Goal: Task Accomplishment & Management: Complete application form

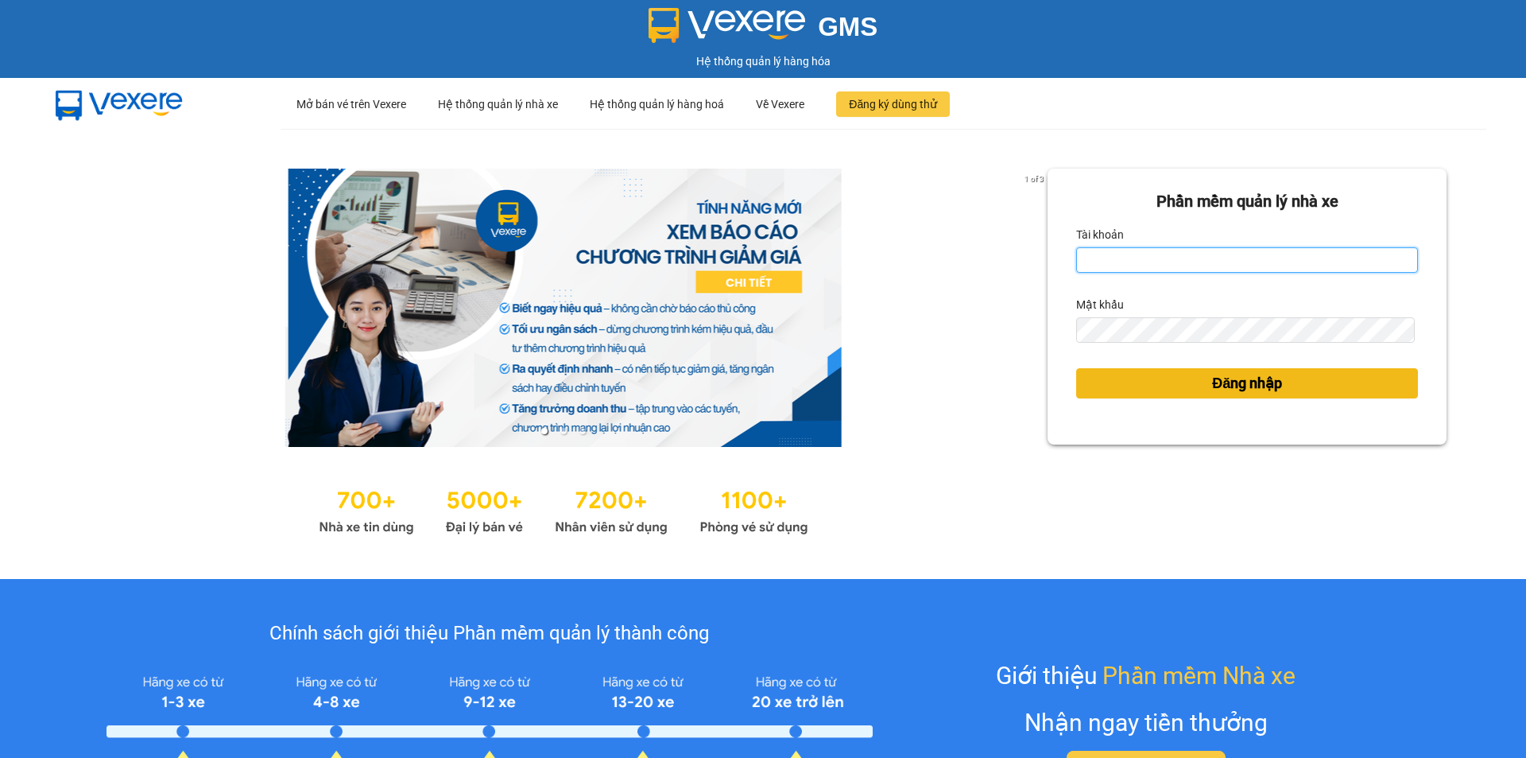
type input "hokimthao.phongphu"
click at [1173, 378] on button "Đăng nhập" at bounding box center [1247, 383] width 342 height 30
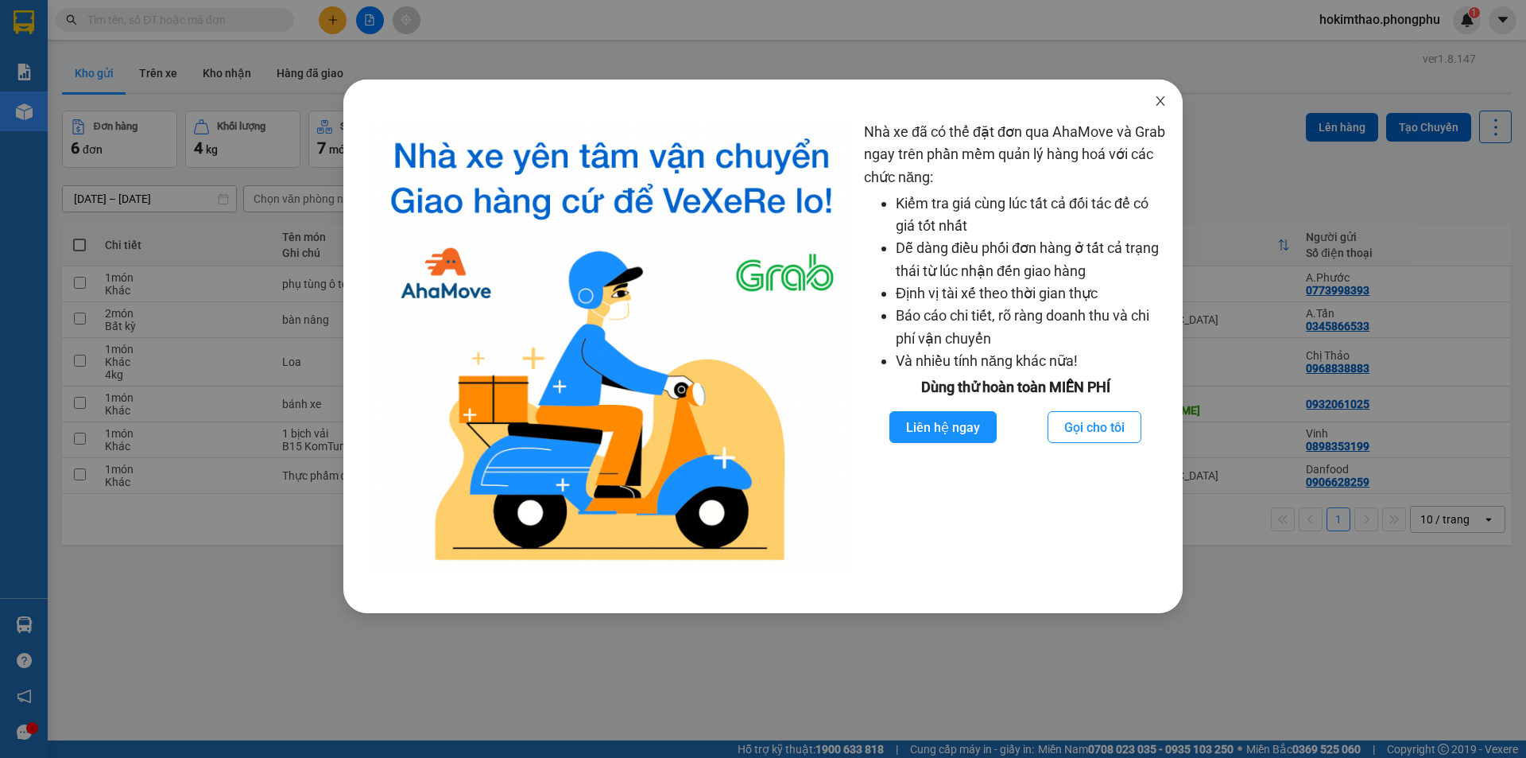
click at [1158, 107] on icon "close" at bounding box center [1160, 101] width 13 height 13
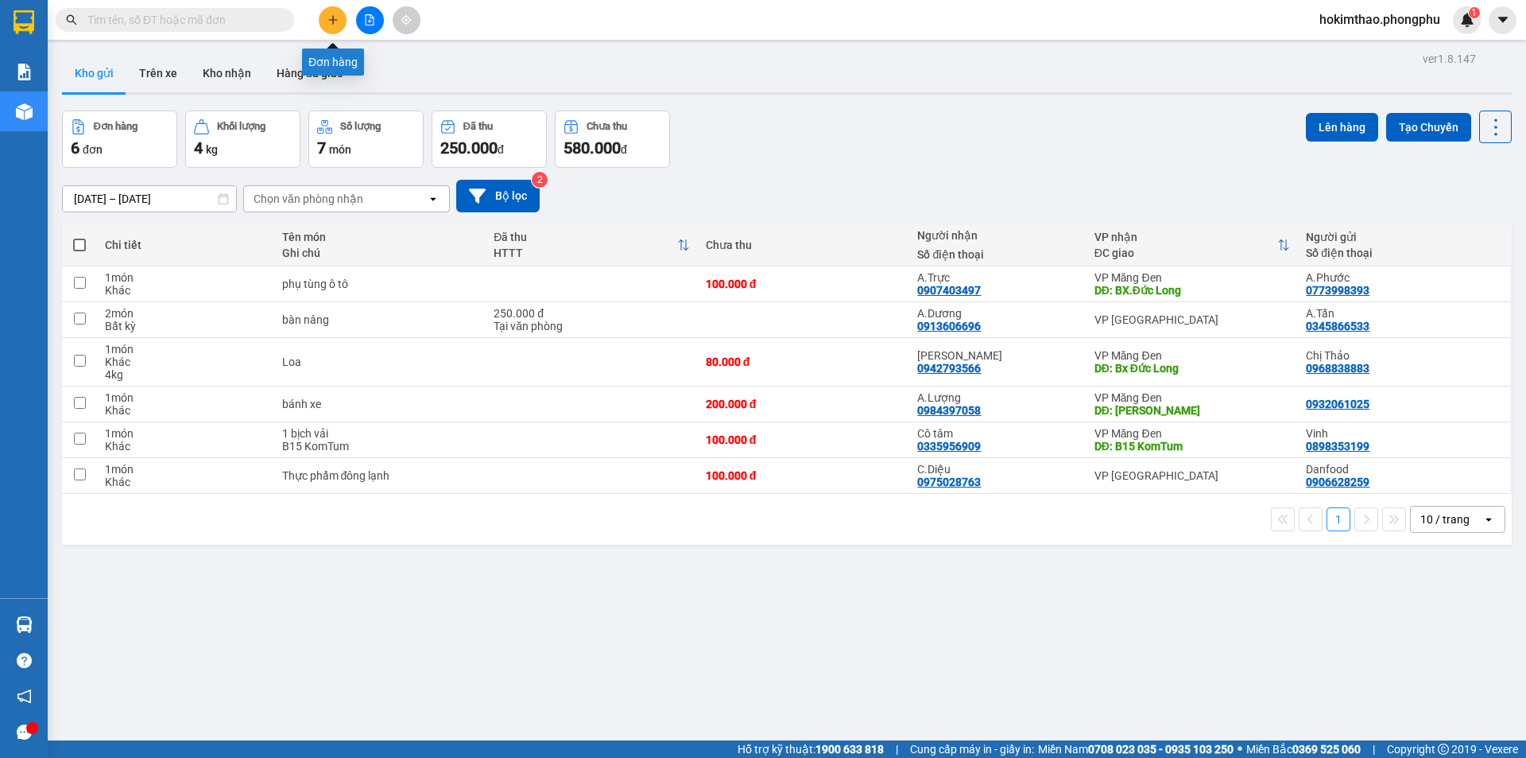
click at [342, 22] on button at bounding box center [333, 20] width 28 height 28
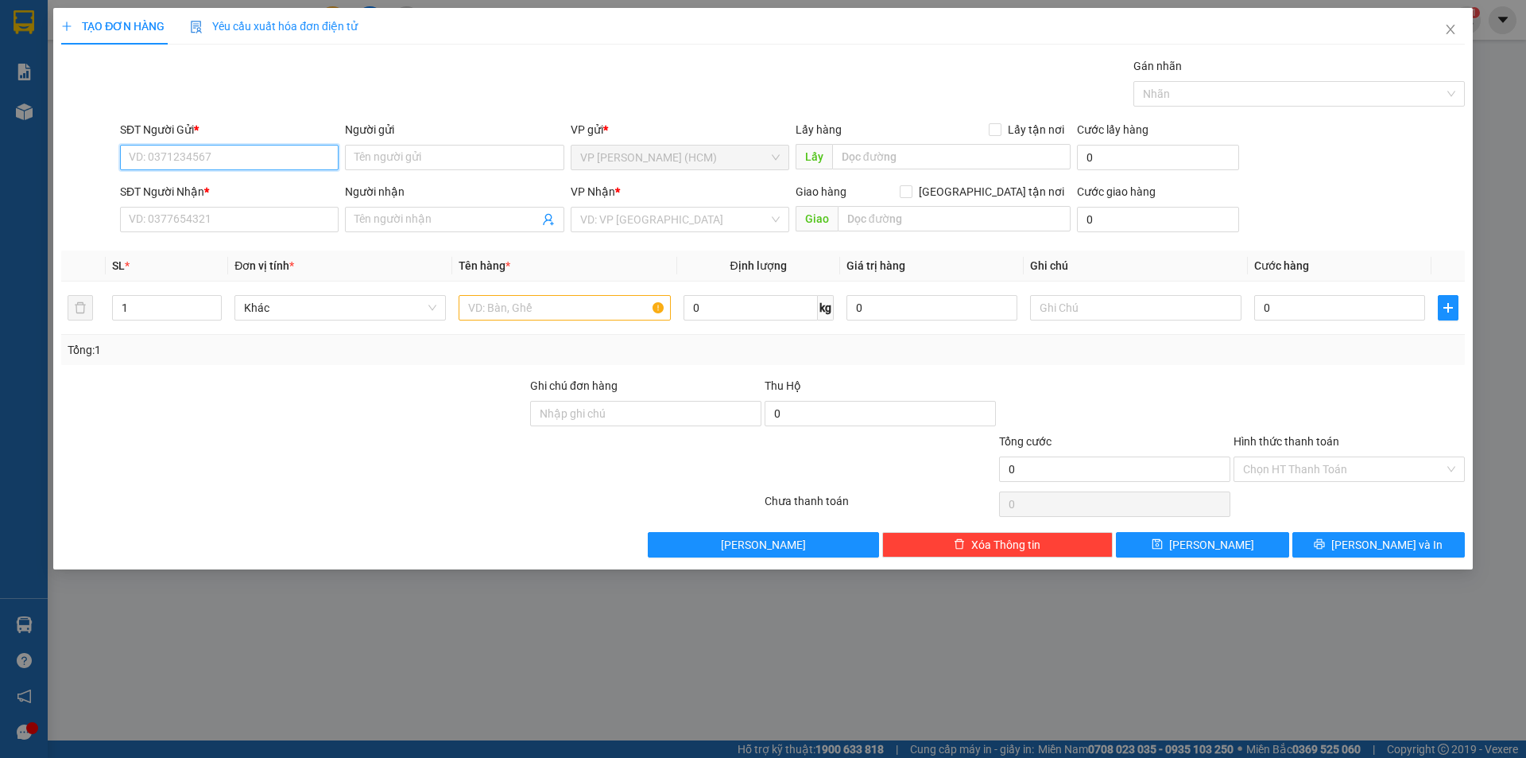
click at [235, 150] on input "SĐT Người Gửi *" at bounding box center [229, 157] width 219 height 25
type input "0965830263"
click at [410, 157] on input "Người gửi" at bounding box center [454, 157] width 219 height 25
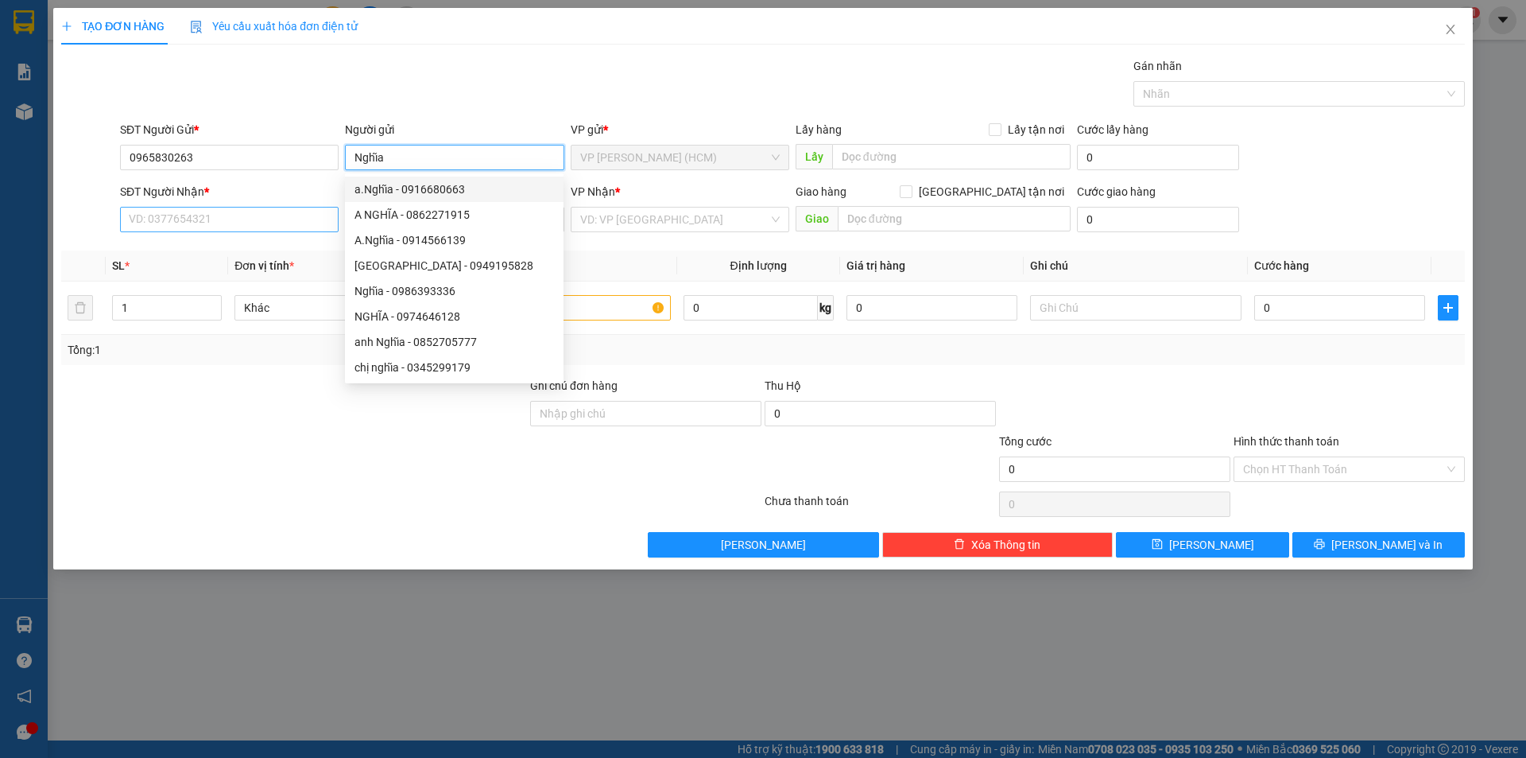
type input "Nghĩa"
click at [187, 225] on input "SĐT Người Nhận *" at bounding box center [229, 219] width 219 height 25
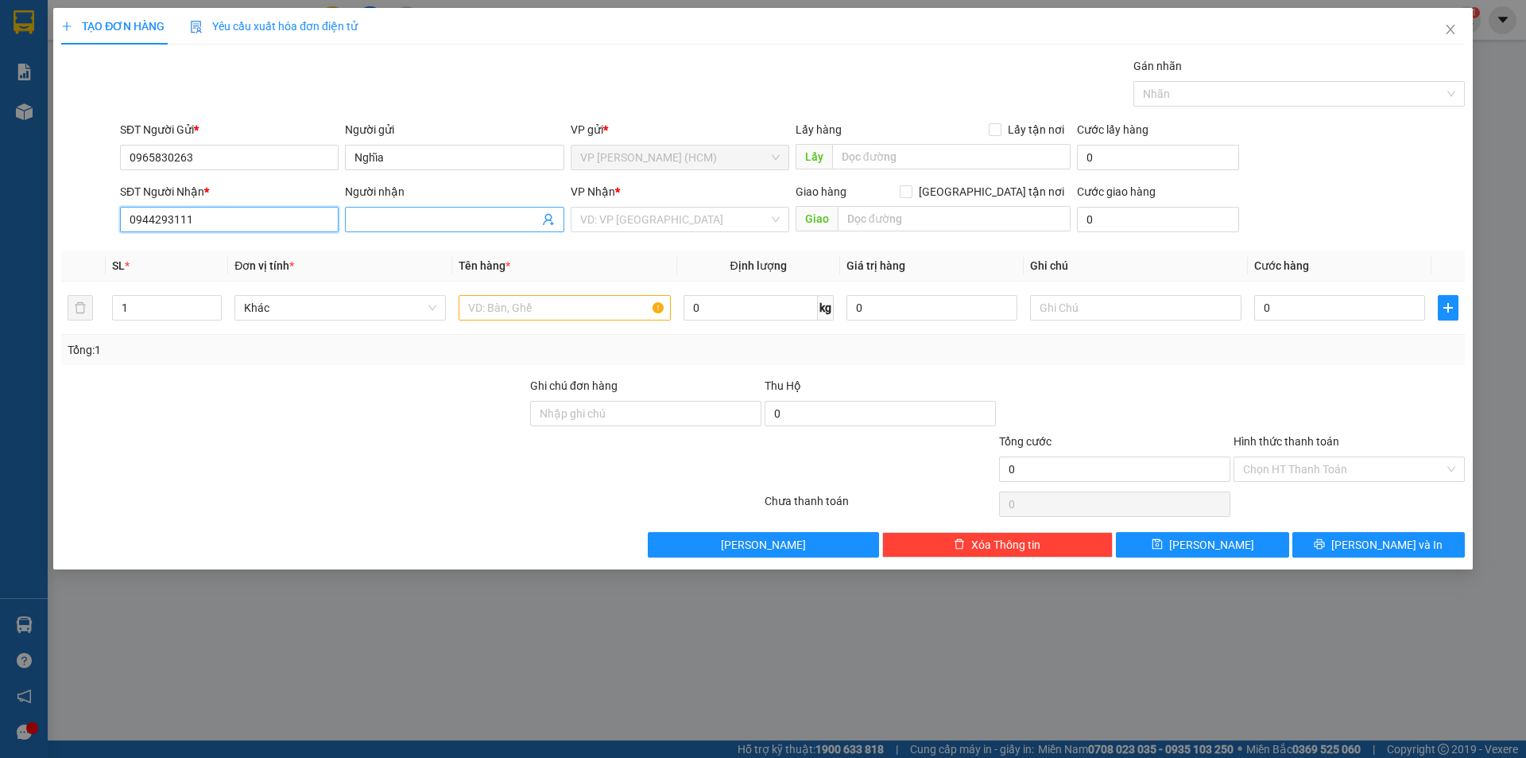
type input "0944293111"
click at [386, 219] on input "Người nhận" at bounding box center [447, 219] width 184 height 17
click at [295, 309] on span "Khác" at bounding box center [340, 308] width 192 height 24
type input "Mẫn"
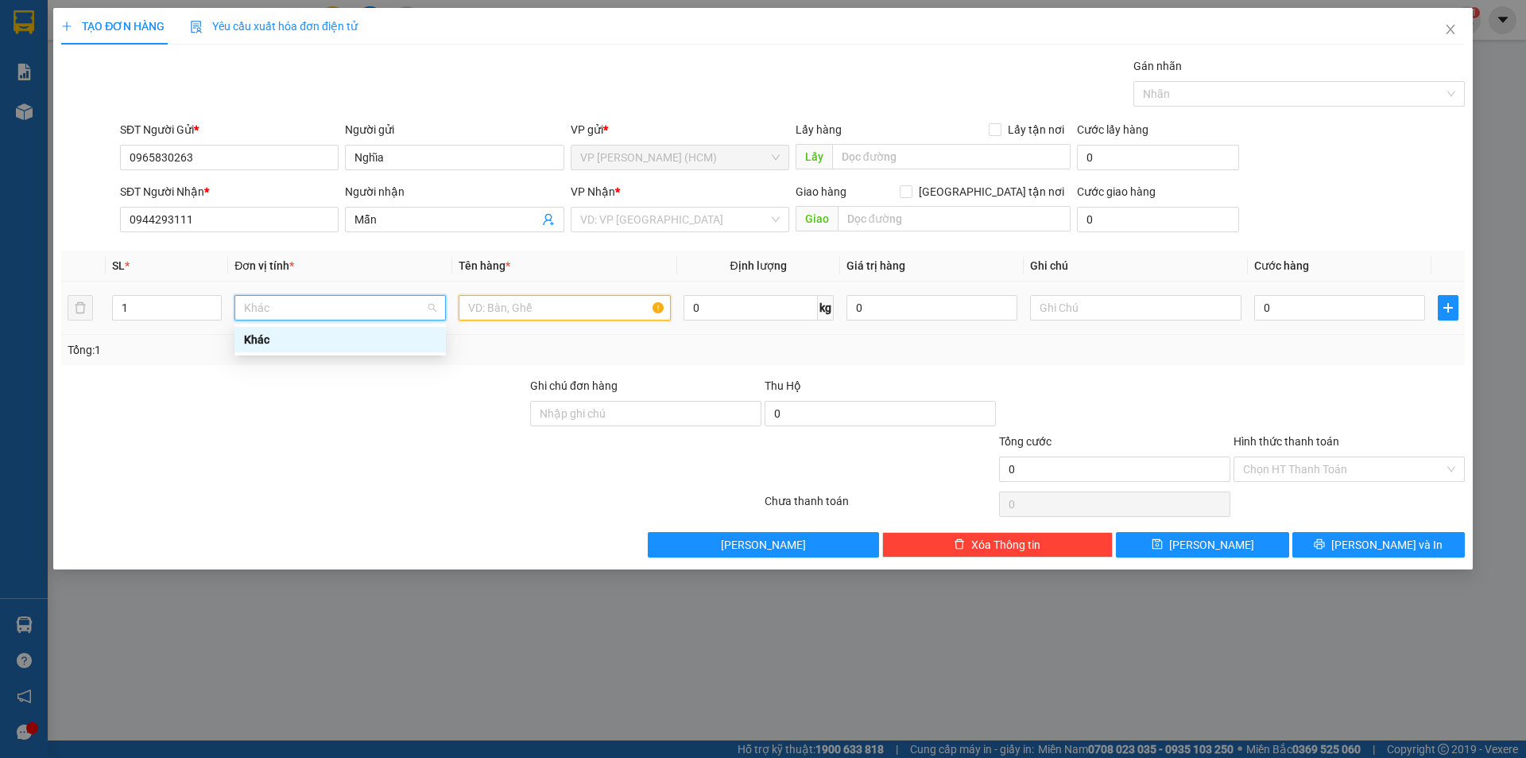
click at [539, 310] on input "text" at bounding box center [564, 307] width 211 height 25
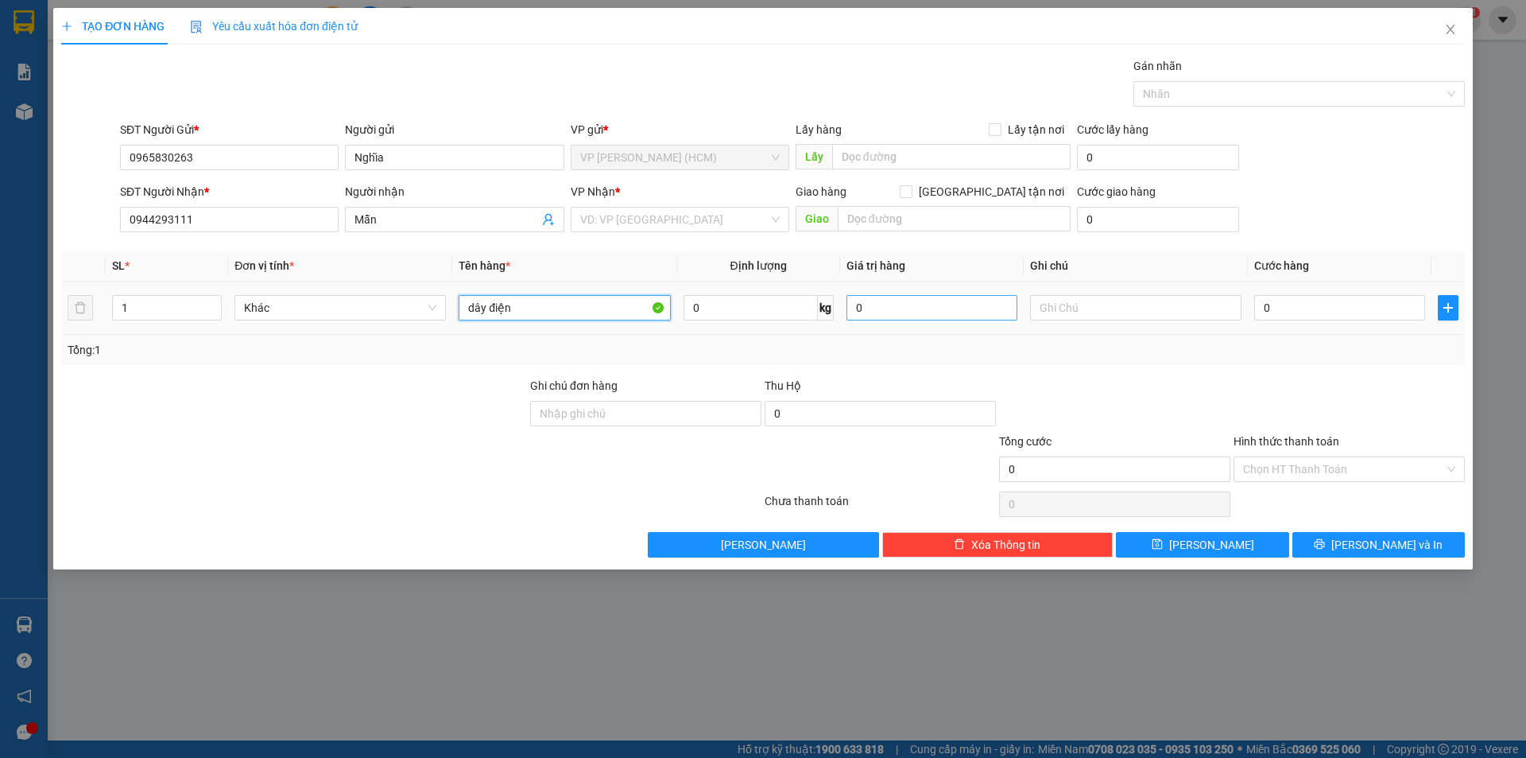
type input "dây điện"
click at [886, 314] on input "0" at bounding box center [932, 307] width 171 height 25
click at [1305, 310] on input "0" at bounding box center [1340, 307] width 171 height 25
click at [145, 305] on input "1" at bounding box center [167, 308] width 108 height 24
type input "2"
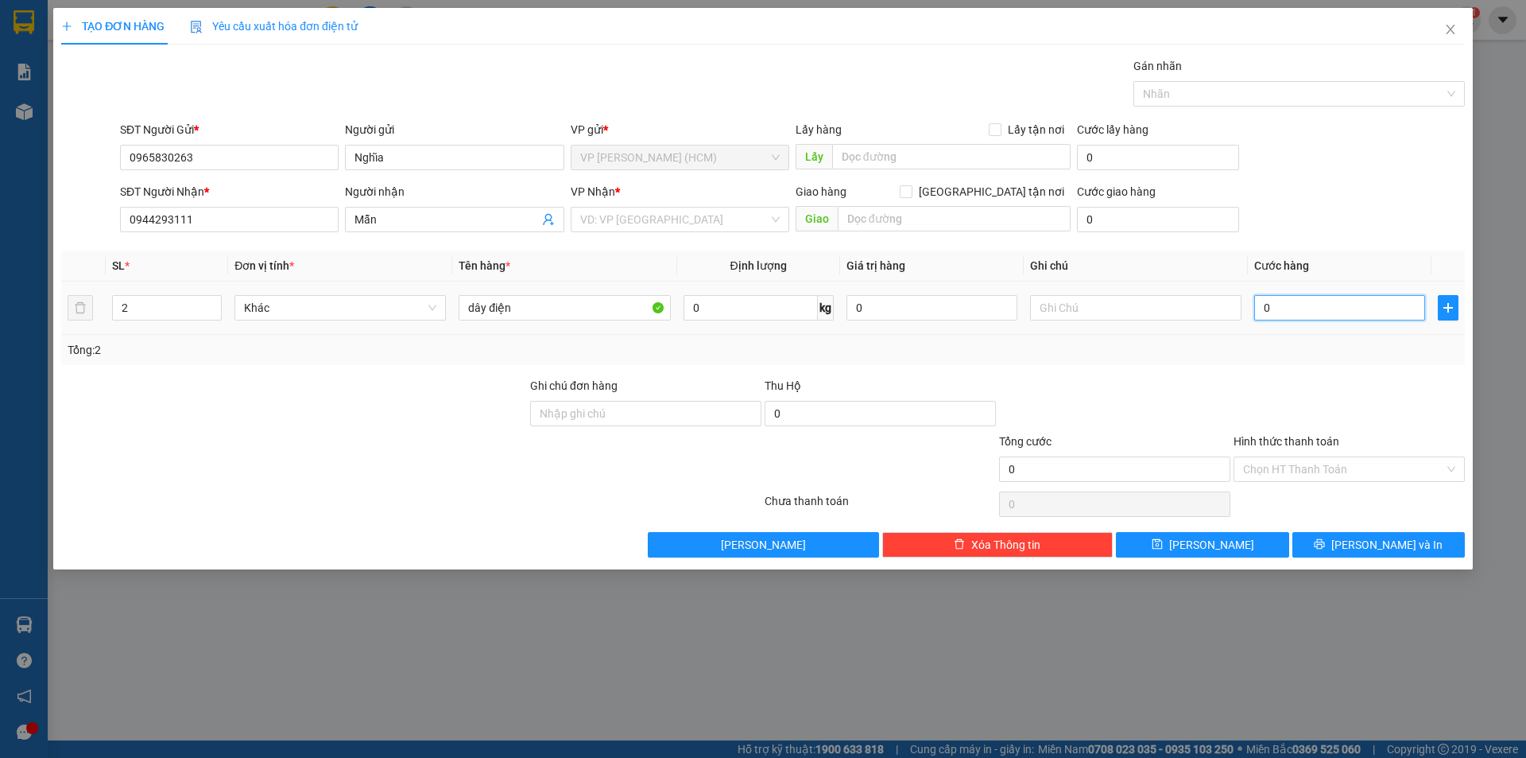
click at [1303, 316] on input "0" at bounding box center [1340, 307] width 171 height 25
type input "1"
type input "10"
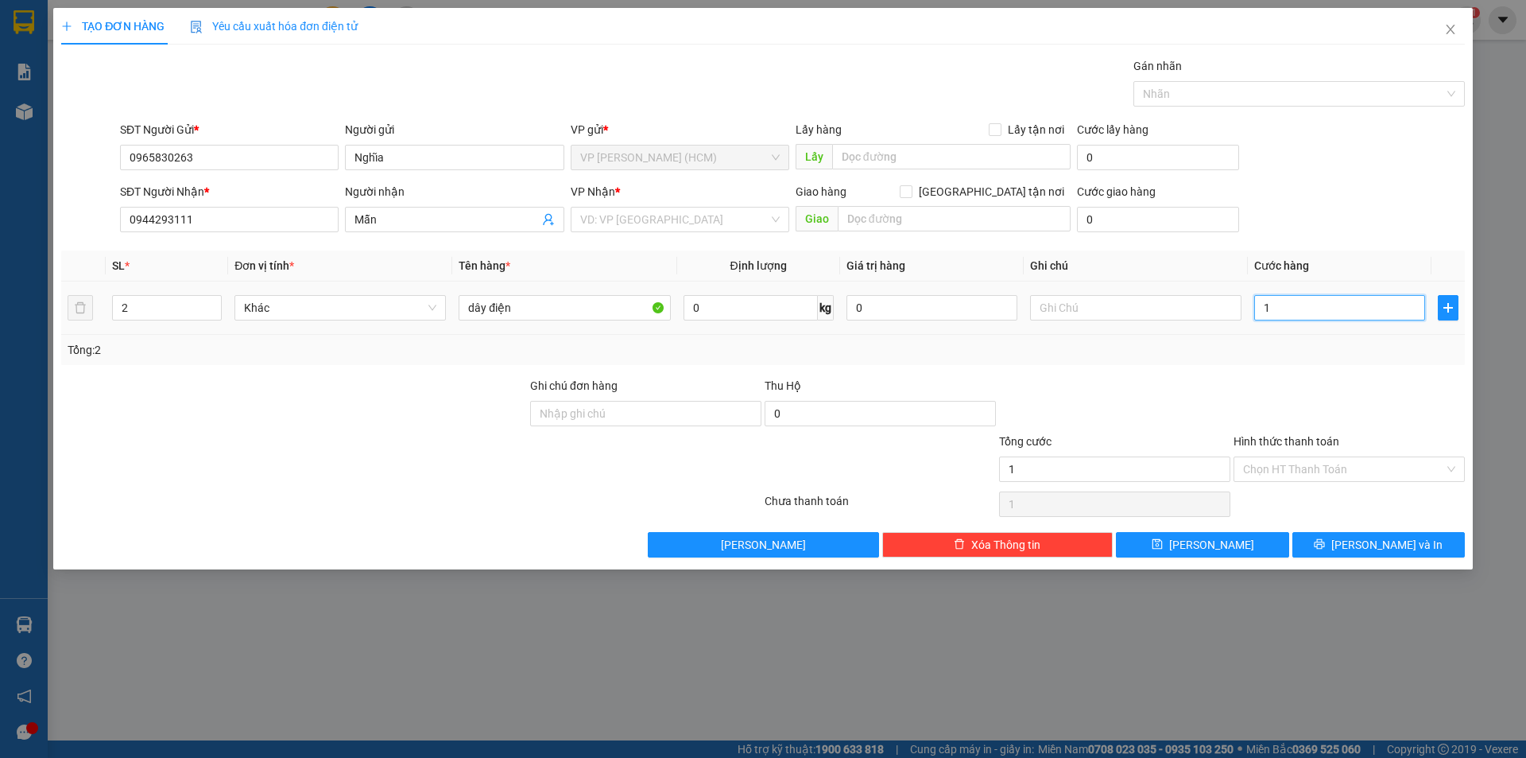
type input "10"
type input "100"
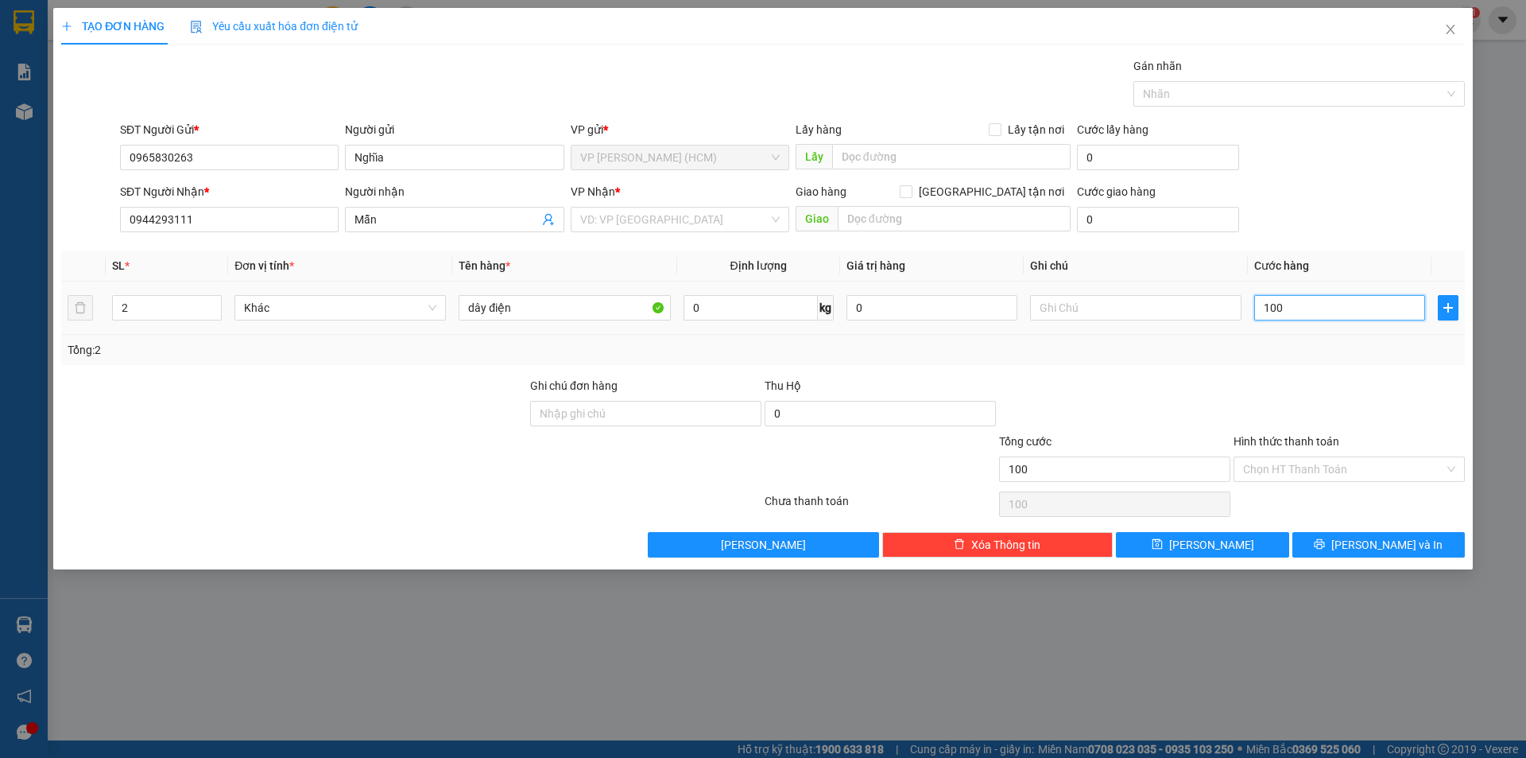
type input "1.000"
type input "10.000"
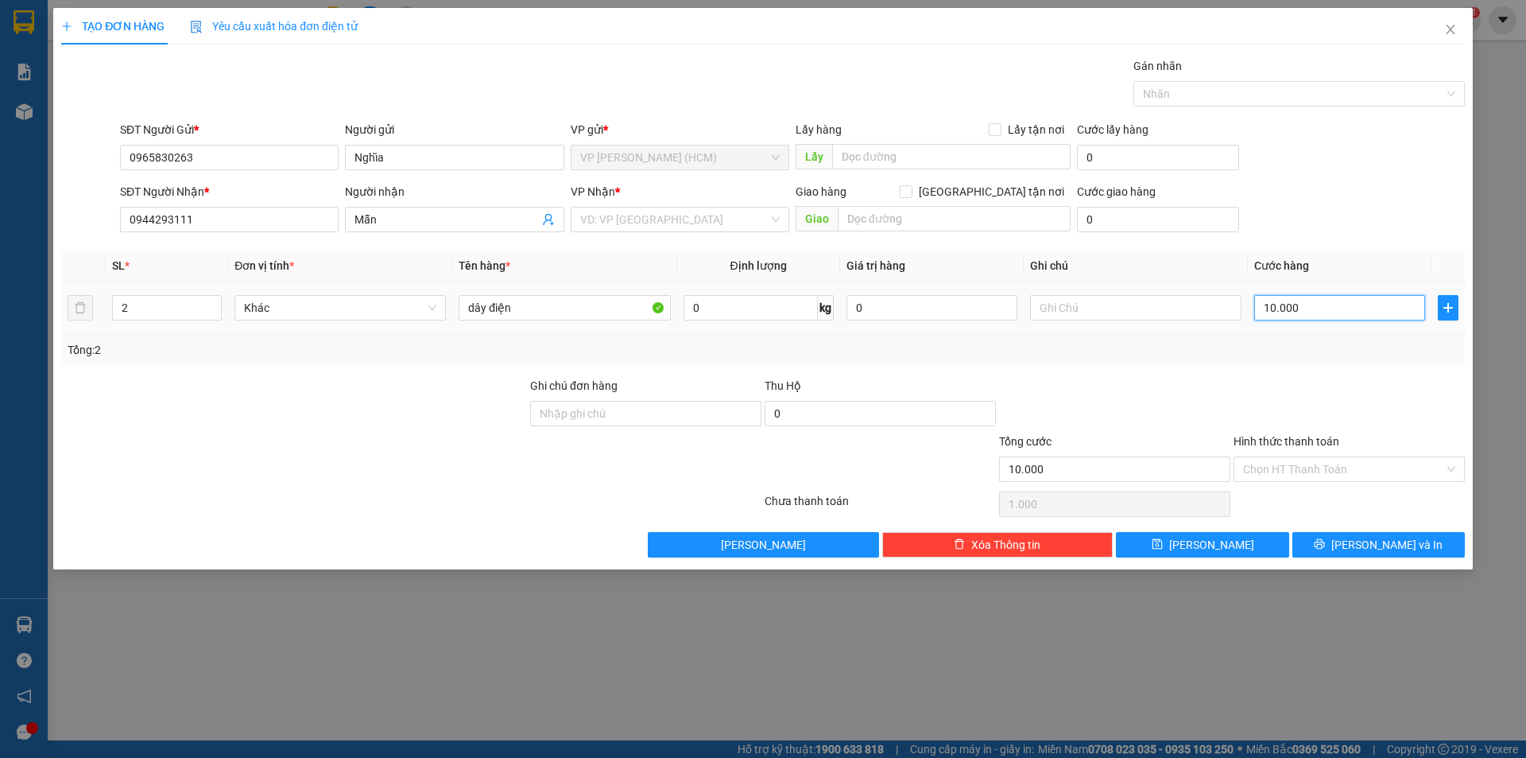
type input "10.000"
type input "100.000"
click at [777, 223] on div "VD: VP [GEOGRAPHIC_DATA]" at bounding box center [680, 219] width 219 height 25
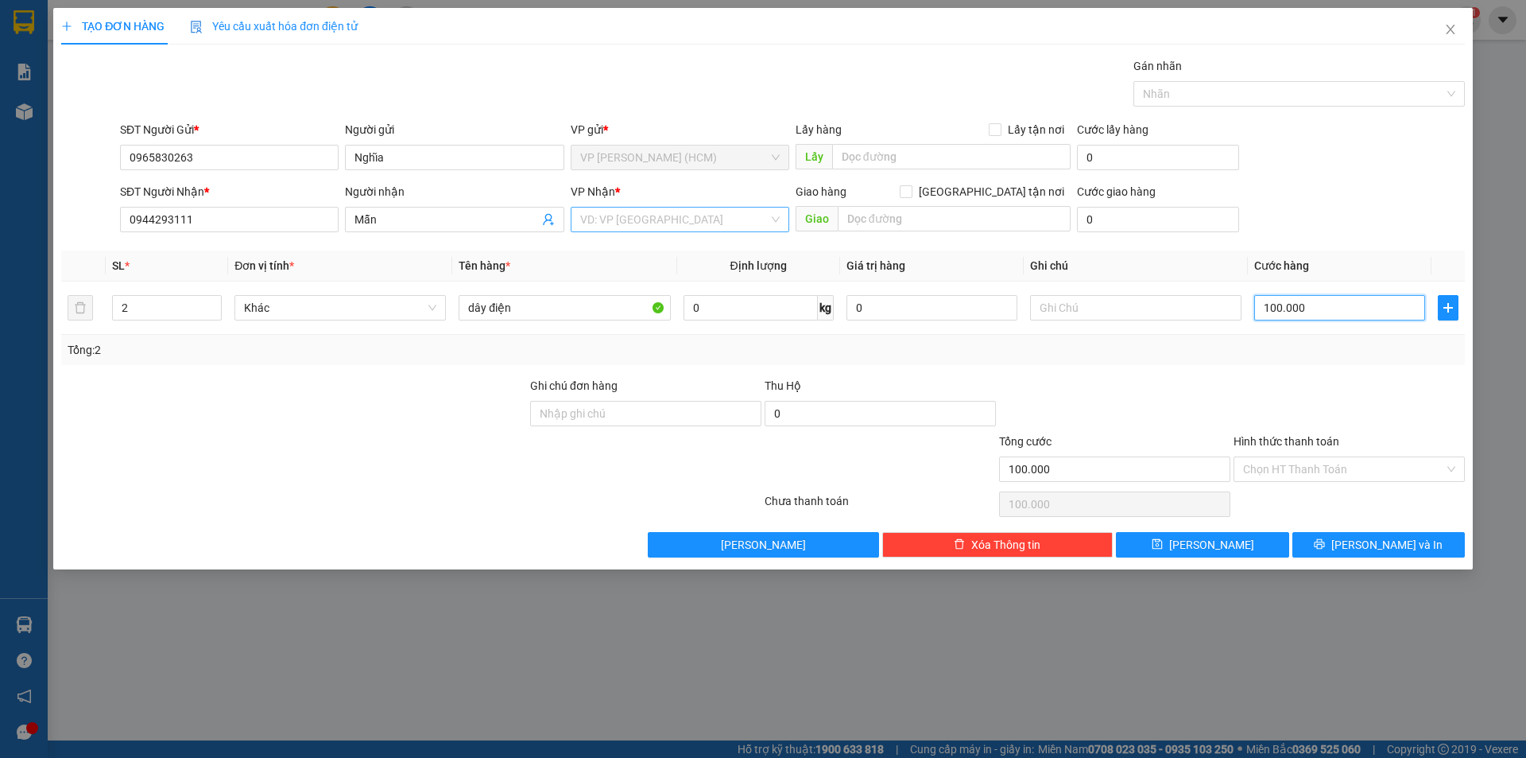
type input "100.000"
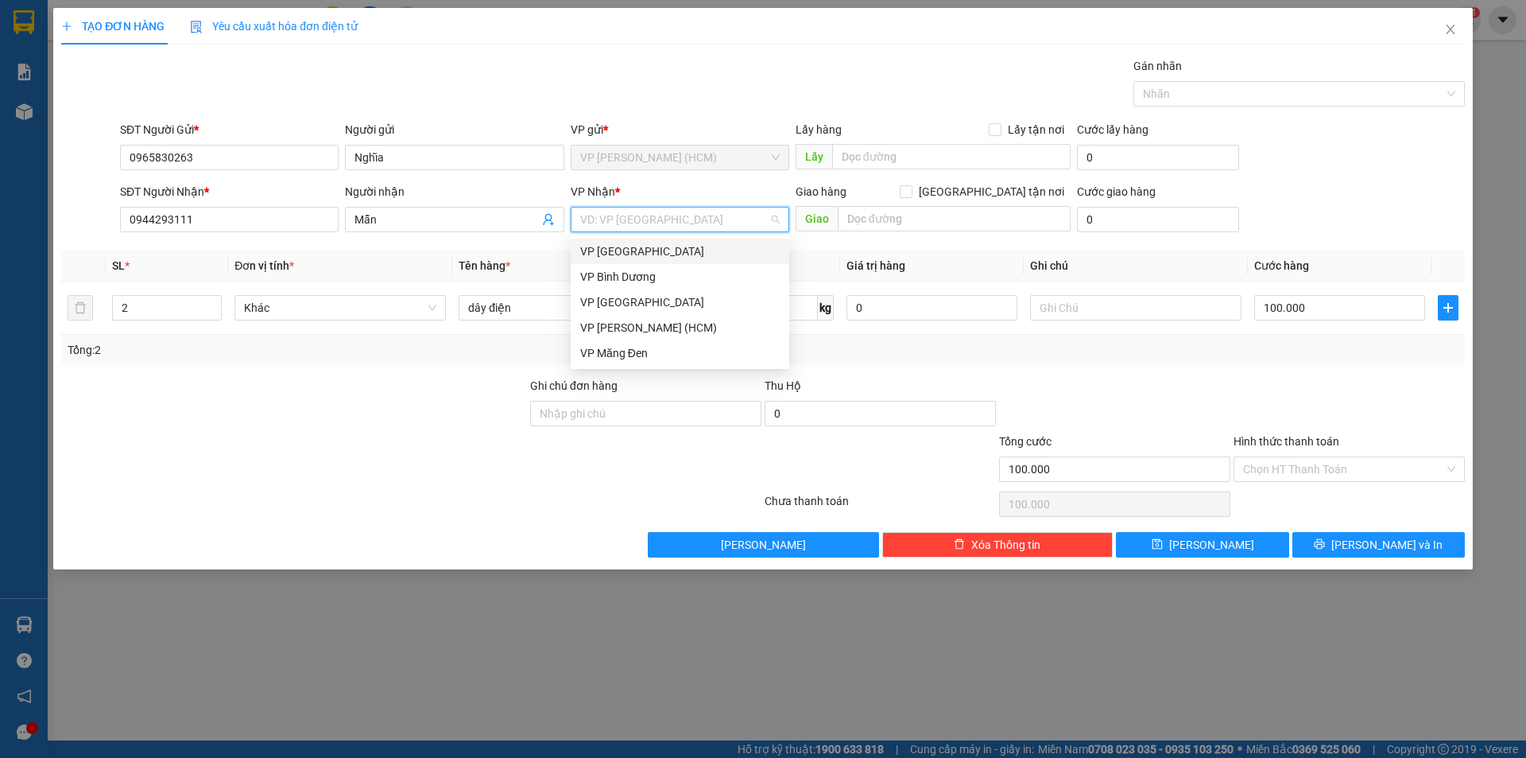
click at [655, 223] on input "search" at bounding box center [674, 220] width 188 height 24
click at [658, 216] on input "search" at bounding box center [674, 220] width 188 height 24
type input "k"
click at [661, 351] on div "VP Măng Đen" at bounding box center [680, 352] width 200 height 17
click at [1307, 472] on input "Hình thức thanh toán" at bounding box center [1343, 469] width 201 height 24
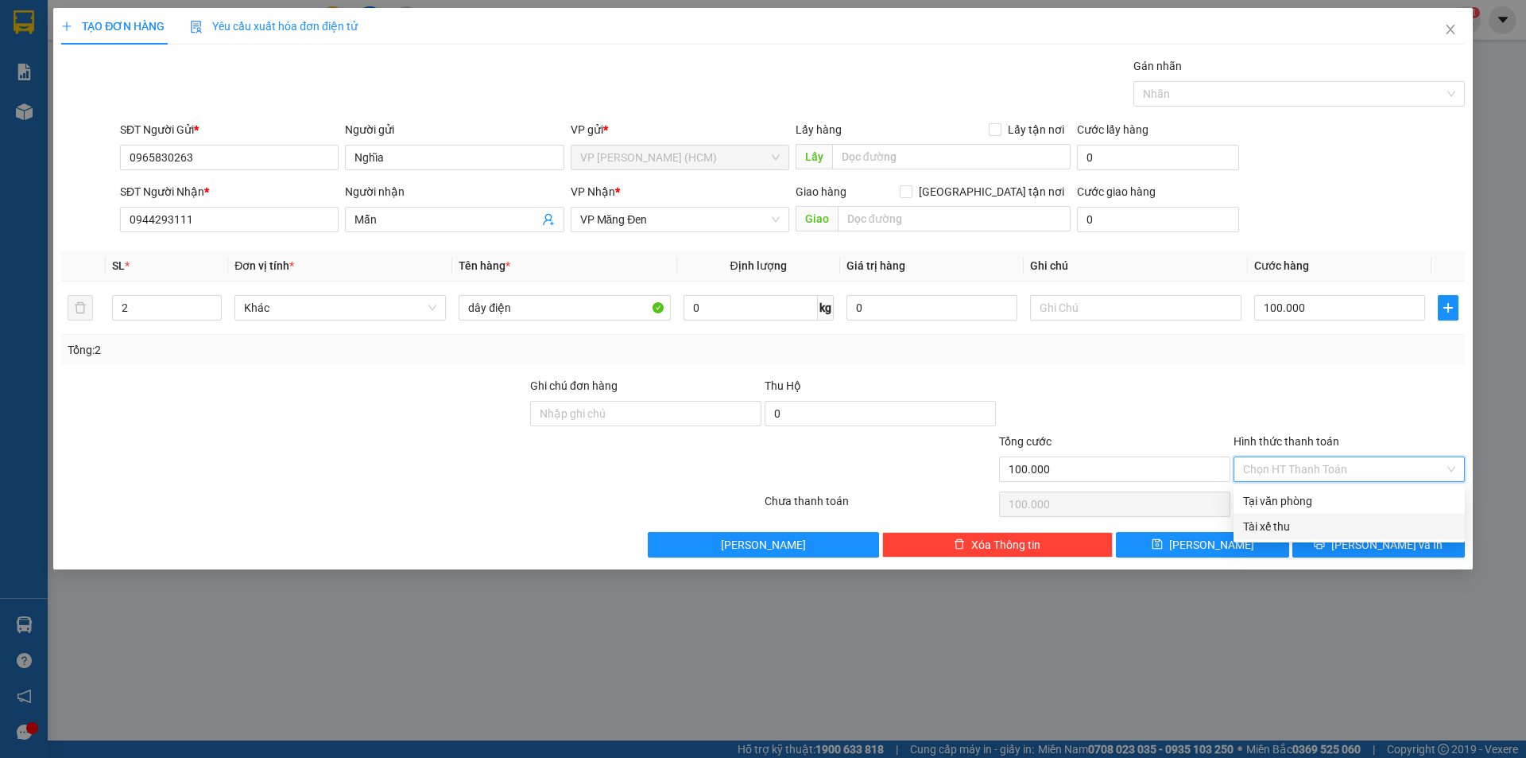
click at [1321, 533] on div "Tài xế thu" at bounding box center [1349, 526] width 212 height 17
type input "0"
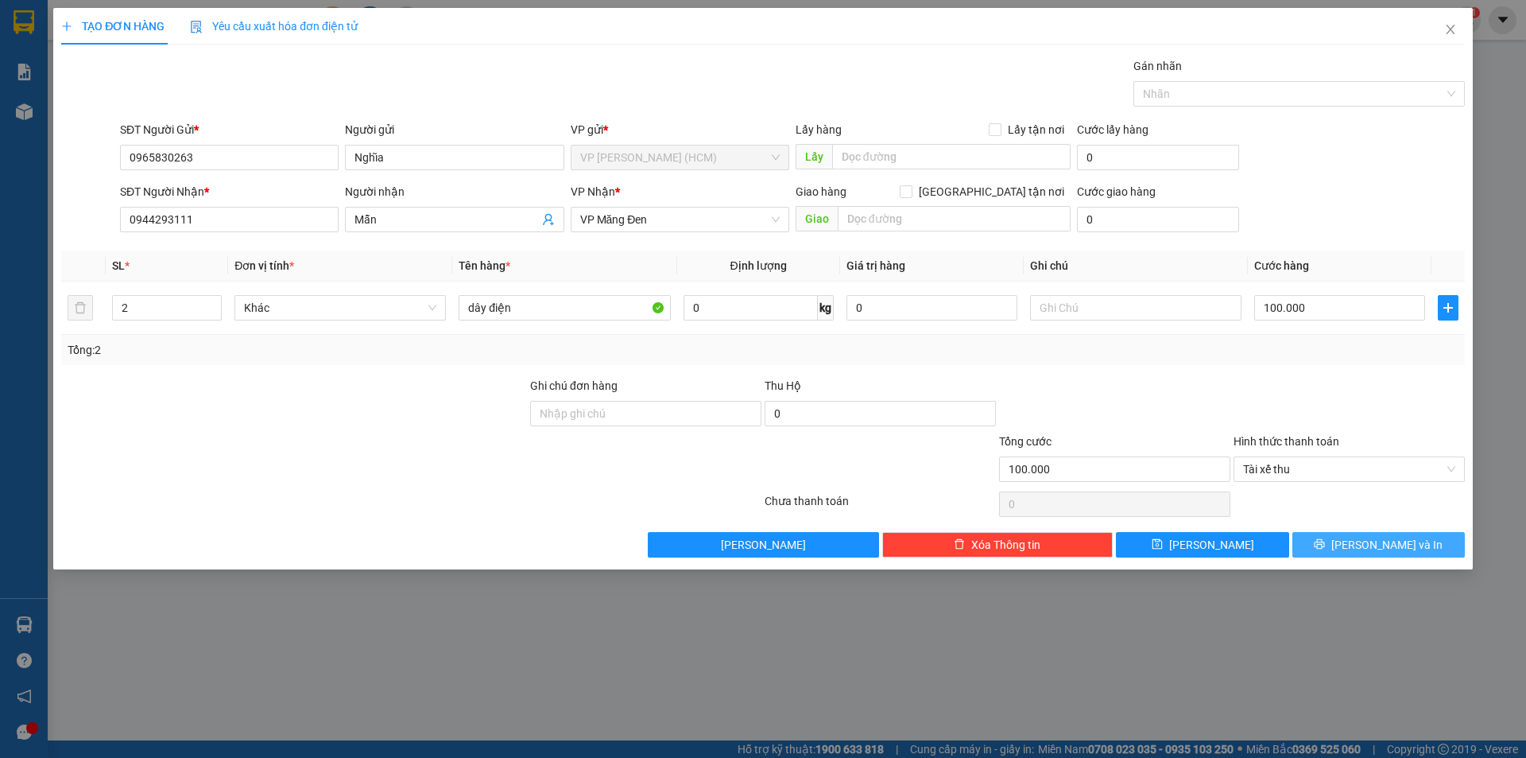
click at [1334, 546] on button "[PERSON_NAME] và In" at bounding box center [1379, 544] width 173 height 25
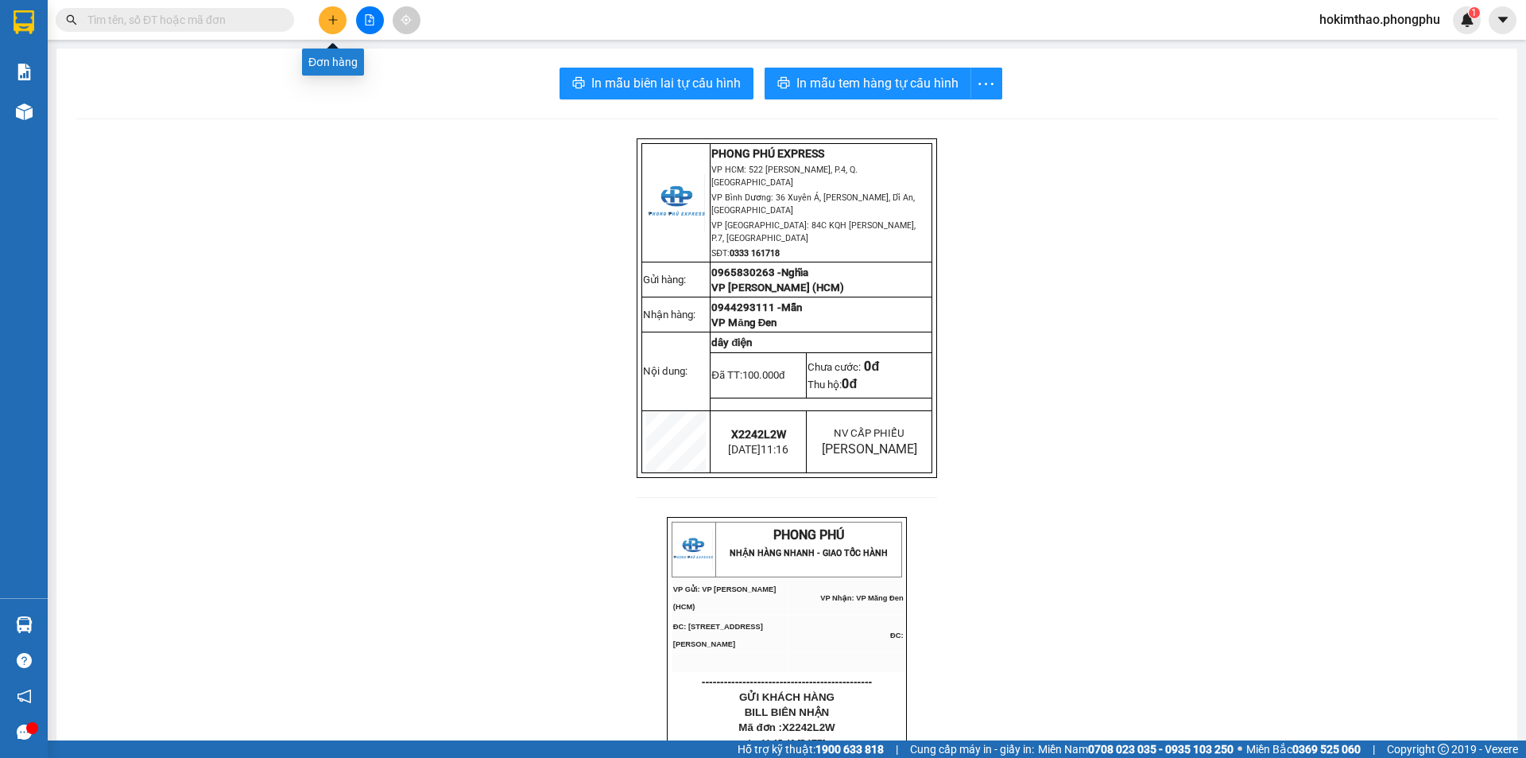
click at [332, 15] on icon "plus" at bounding box center [333, 19] width 11 height 11
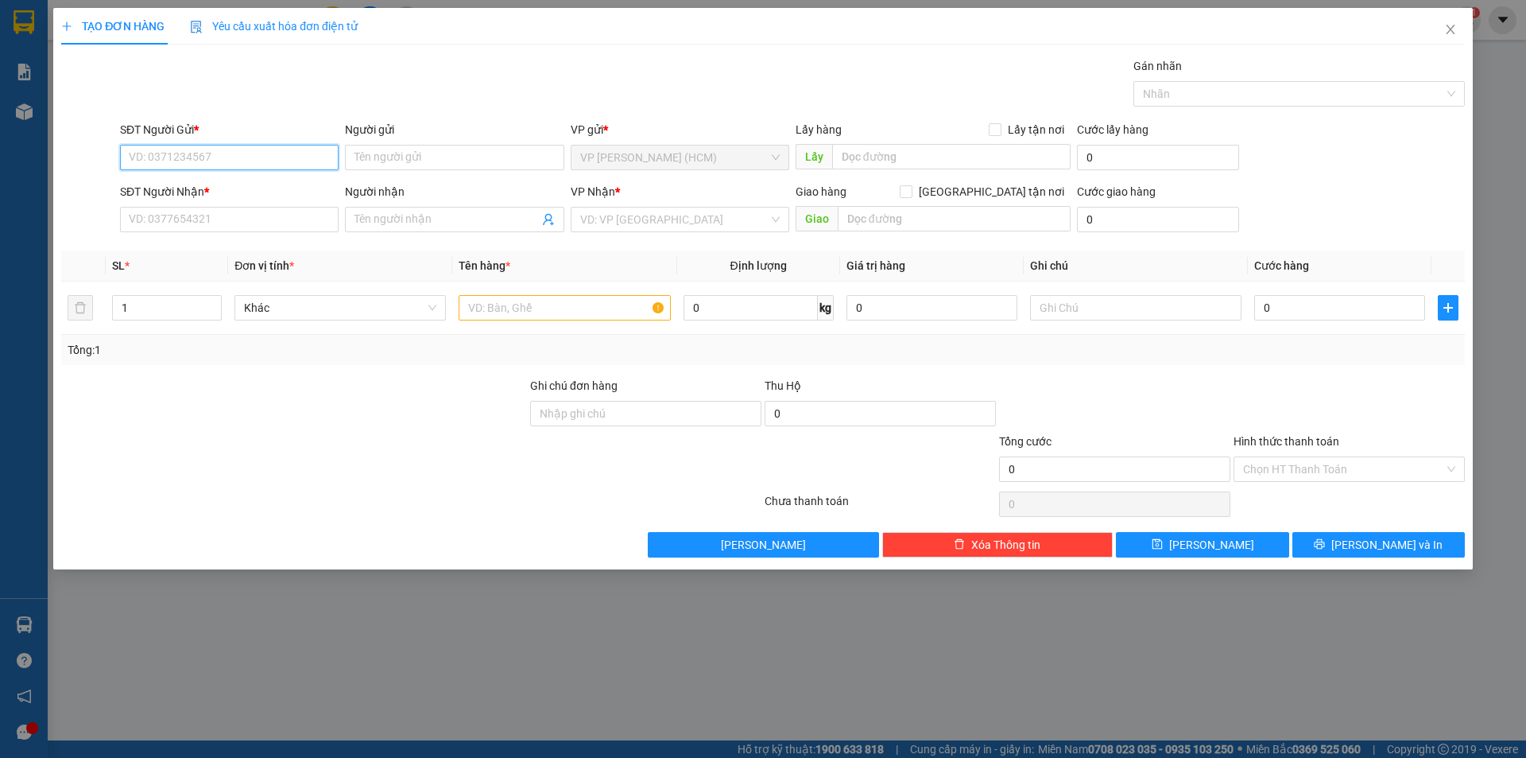
click at [222, 157] on input "SĐT Người Gửi *" at bounding box center [229, 157] width 219 height 25
type input "0965830263"
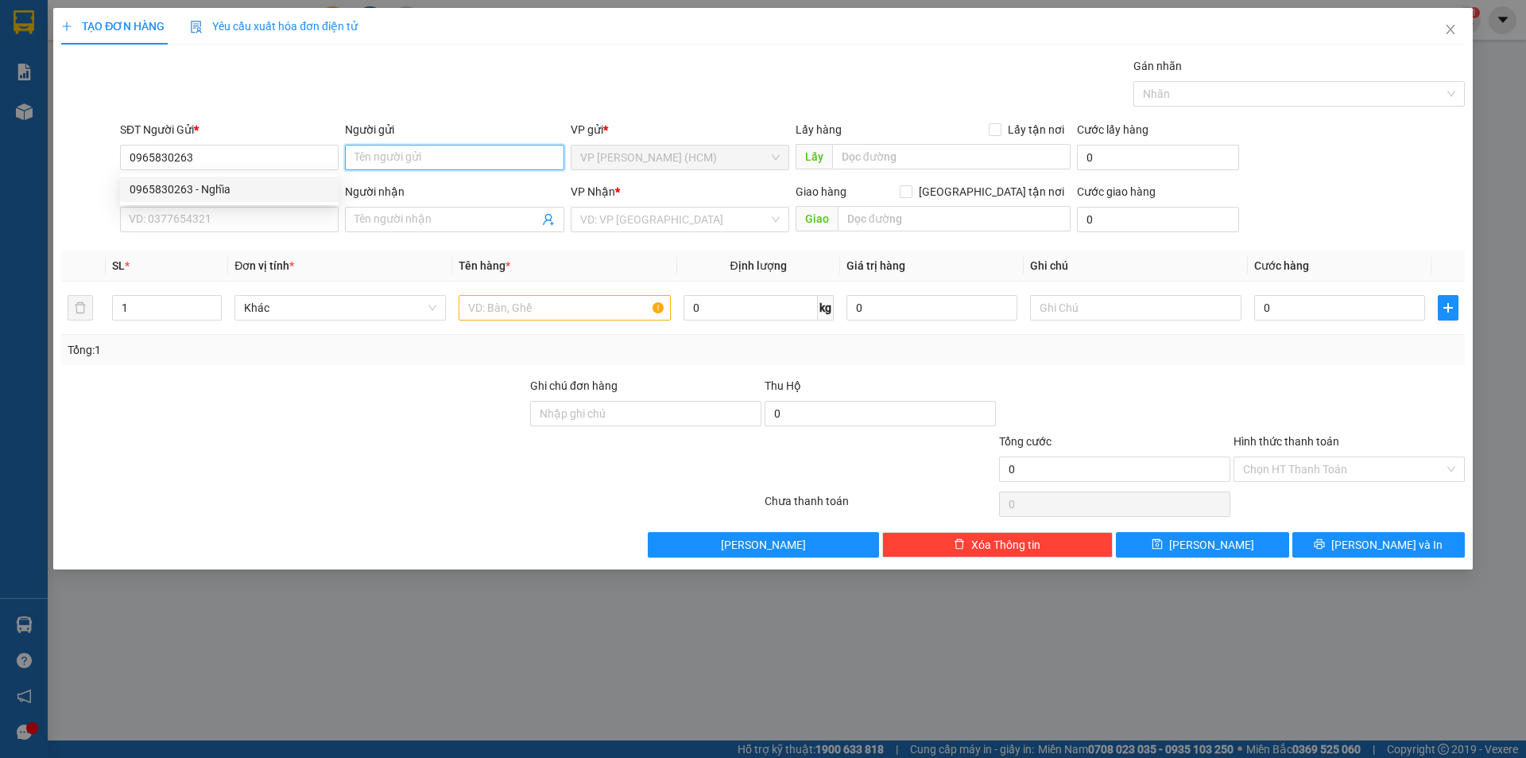
click at [420, 153] on input "Người gửi" at bounding box center [454, 157] width 219 height 25
type input "n"
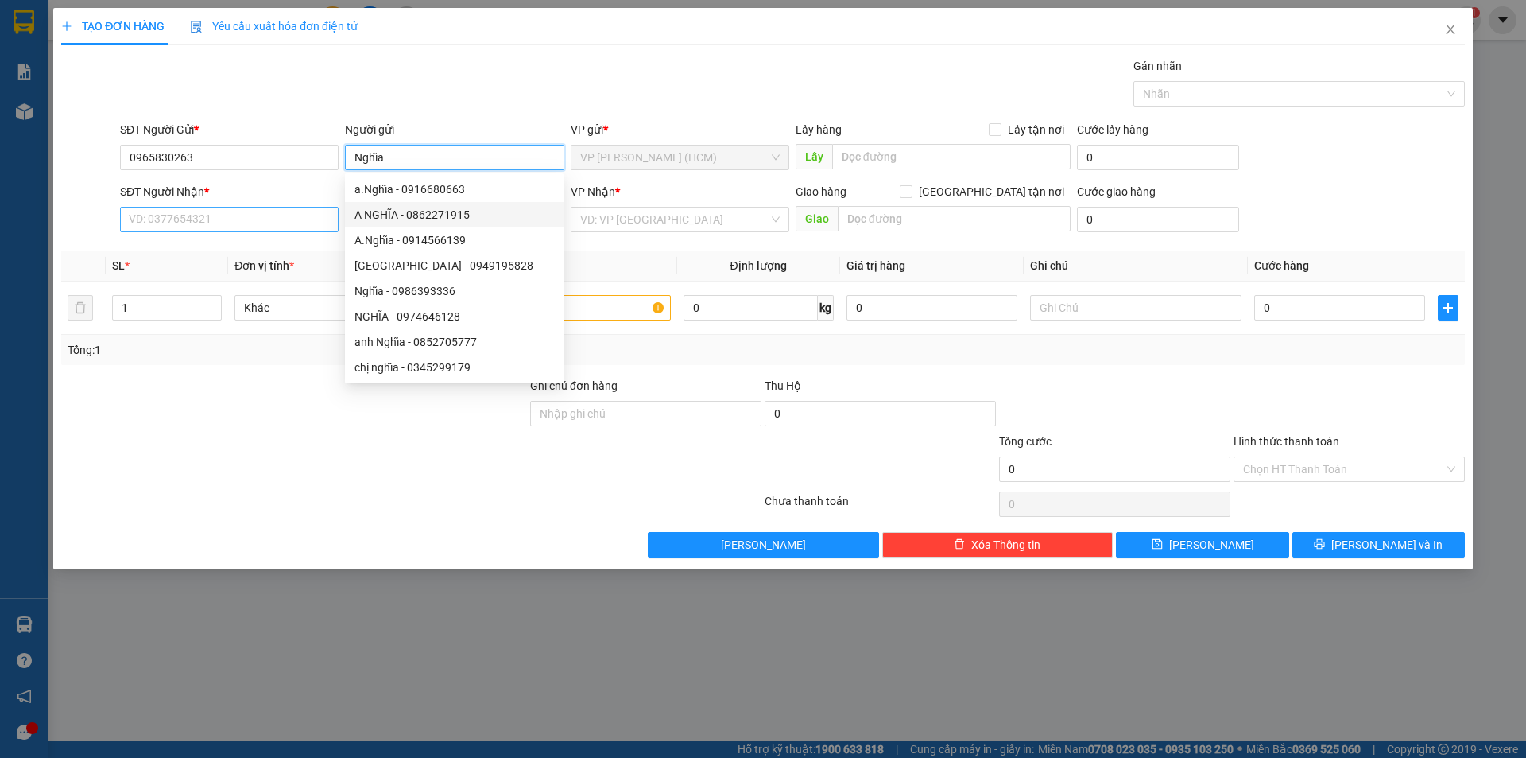
type input "Nghĩa"
click at [249, 227] on input "SĐT Người Nhận *" at bounding box center [229, 219] width 219 height 25
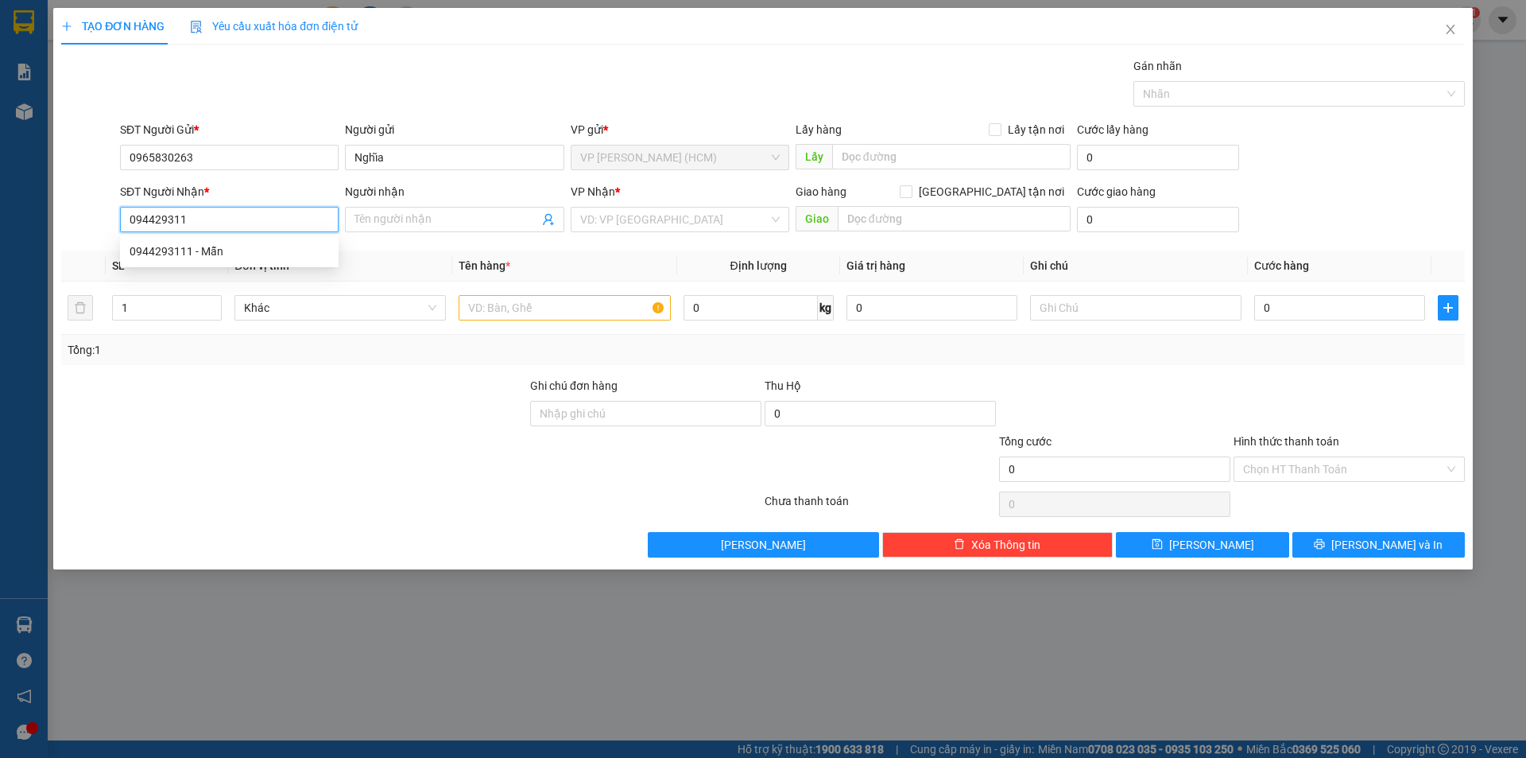
type input "0944293111"
click at [233, 250] on div "0944293111 - Mẫn" at bounding box center [230, 250] width 200 height 17
type input "Mẫn"
type input "100.000"
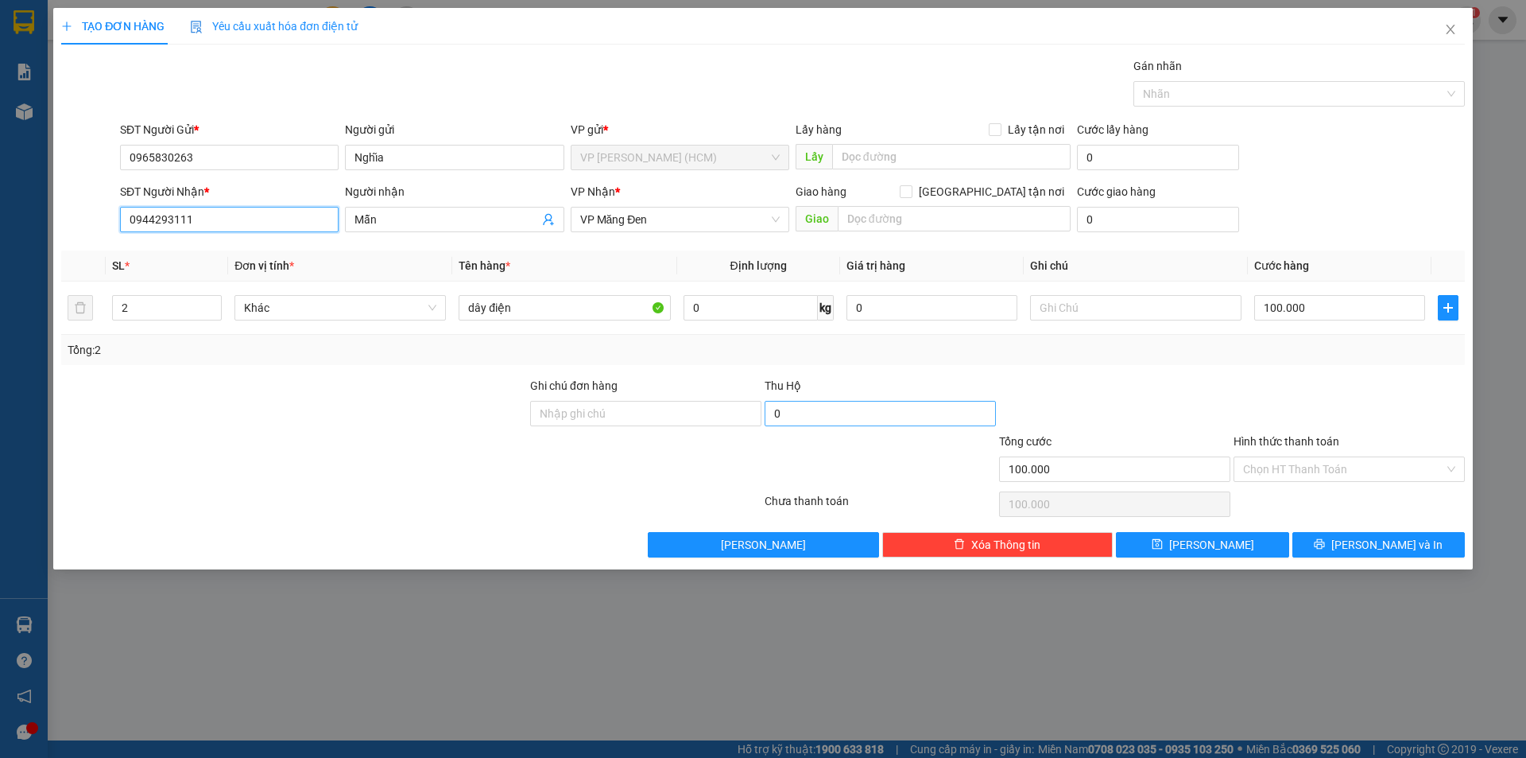
type input "0944293111"
click at [812, 415] on input "0" at bounding box center [880, 413] width 231 height 25
type input "100.000"
click at [1287, 466] on input "Hình thức thanh toán" at bounding box center [1343, 469] width 201 height 24
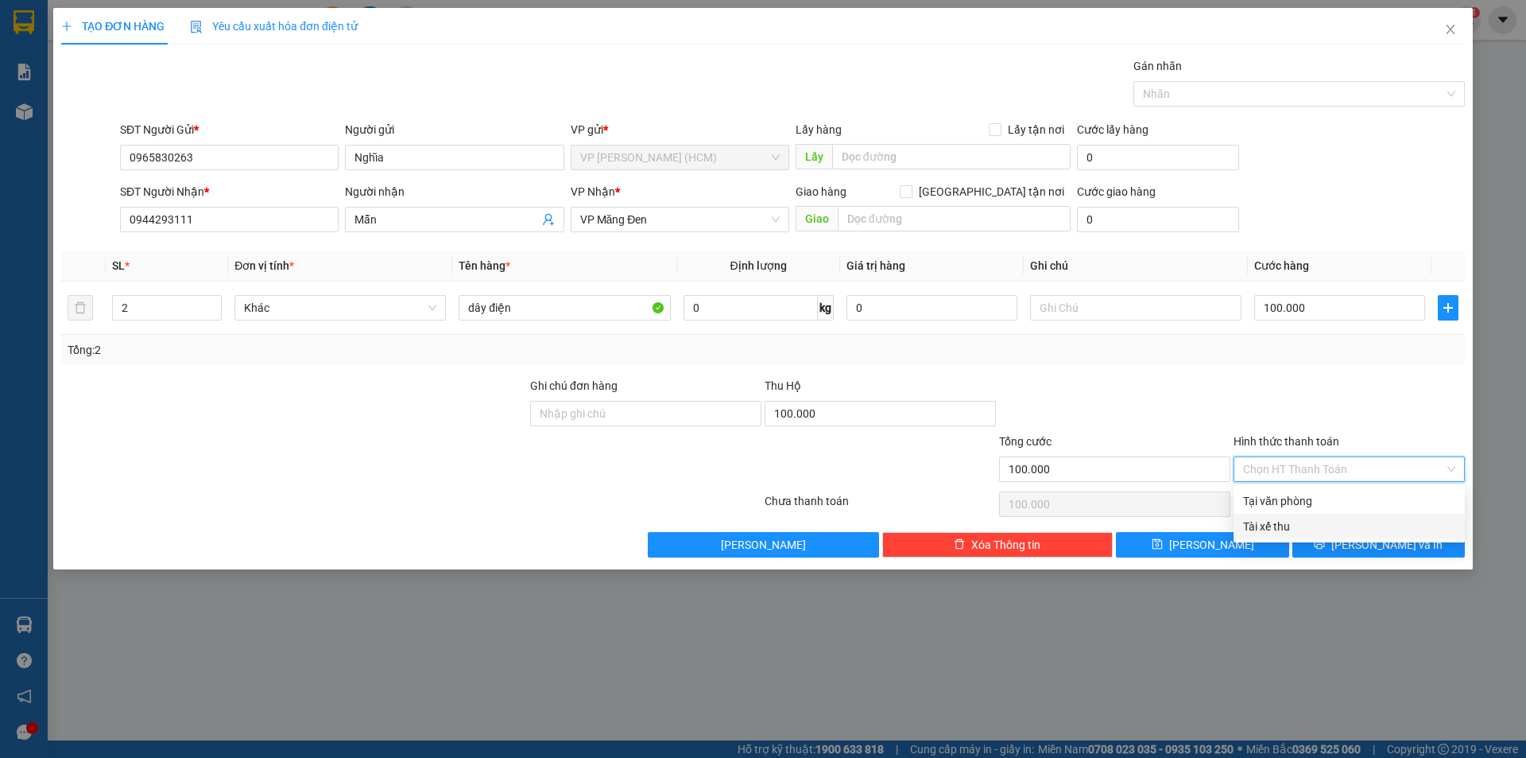
click at [1263, 528] on div "Tài xế thu" at bounding box center [1349, 526] width 212 height 17
type input "0"
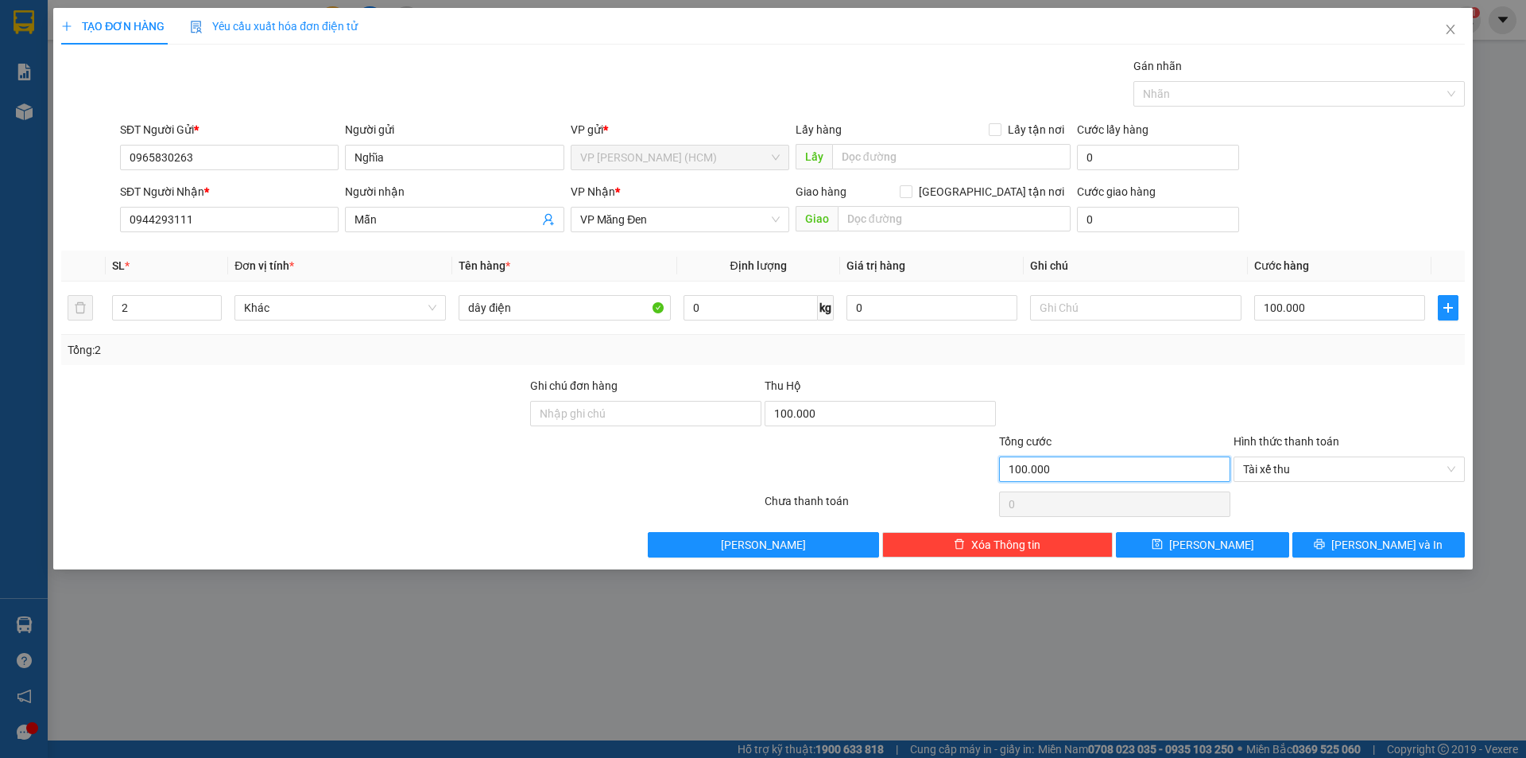
click at [1114, 466] on input "100.000" at bounding box center [1114, 468] width 231 height 25
click at [833, 418] on input "100.000" at bounding box center [880, 413] width 231 height 25
type input "0"
click at [1091, 471] on input "100.000" at bounding box center [1114, 468] width 231 height 25
click at [1349, 470] on span "Tài xế thu" at bounding box center [1349, 469] width 212 height 24
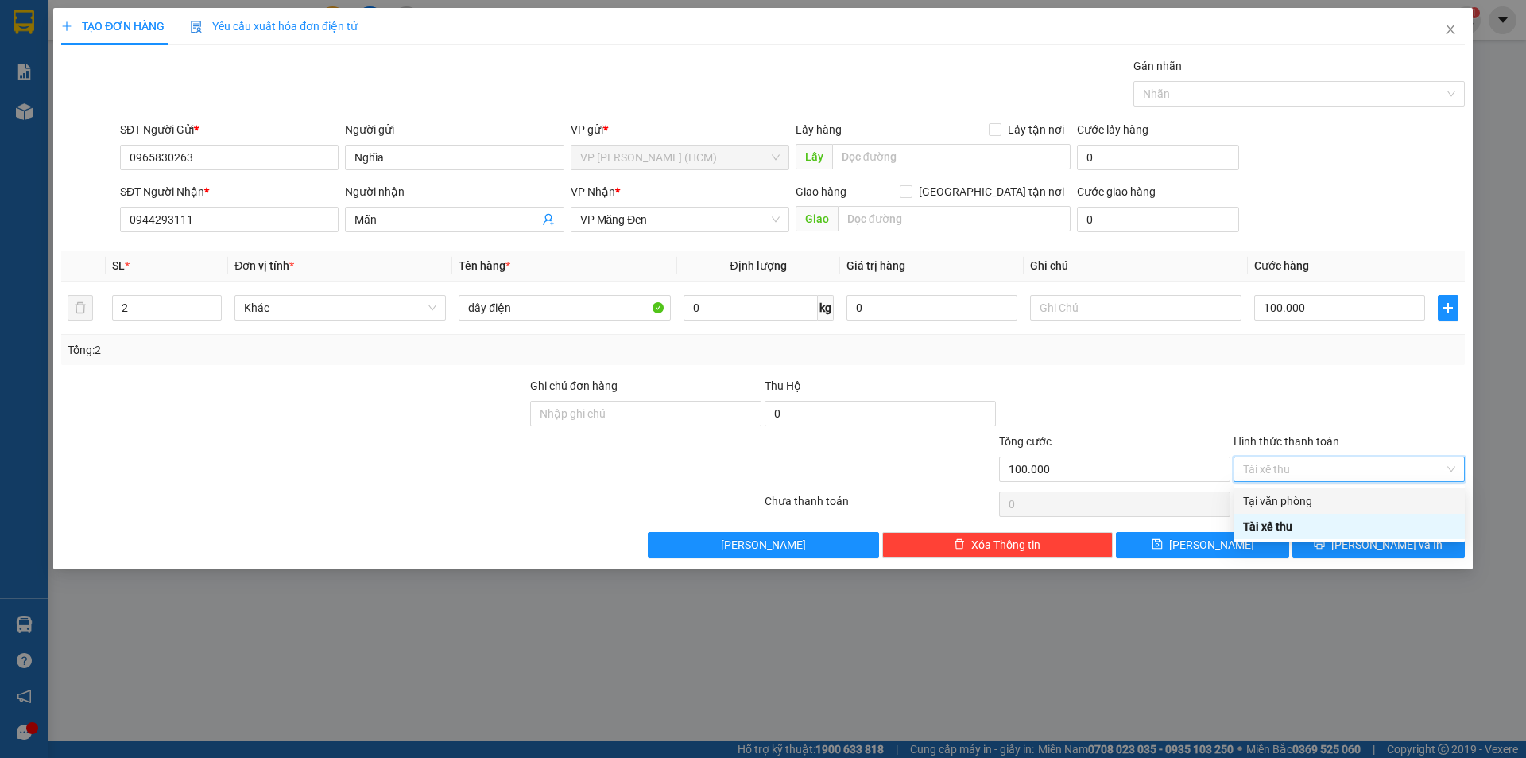
click at [1515, 380] on div "TẠO ĐƠN HÀNG Yêu cầu xuất hóa đơn điện tử Transit Pickup Surcharge Ids Transit …" at bounding box center [763, 379] width 1526 height 758
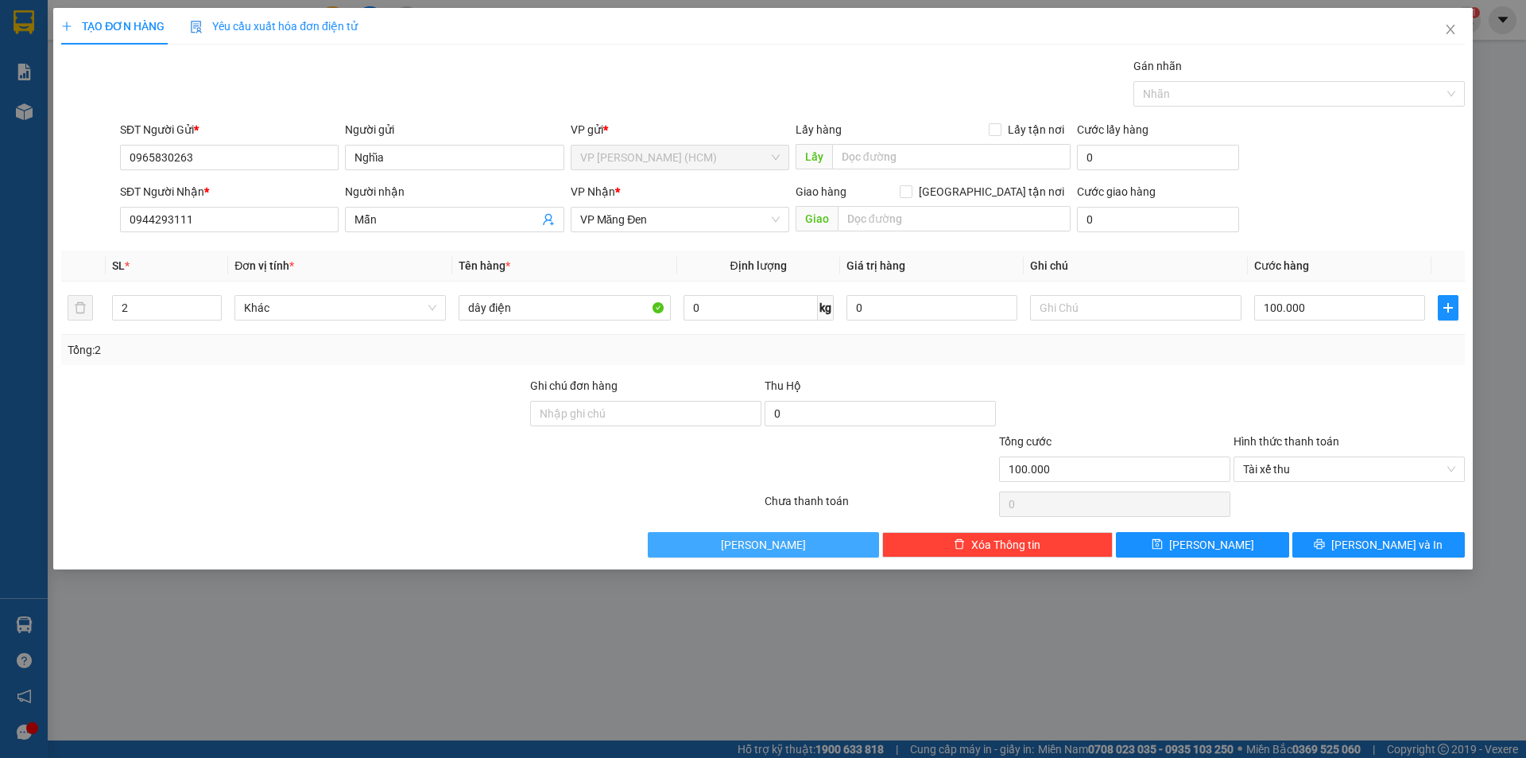
drag, startPoint x: 763, startPoint y: 544, endPoint x: 782, endPoint y: 642, distance: 99.6
click at [782, 642] on div "TẠO ĐƠN HÀNG Yêu cầu xuất hóa đơn điện tử Transit Pickup Surcharge Ids Transit …" at bounding box center [763, 379] width 1526 height 758
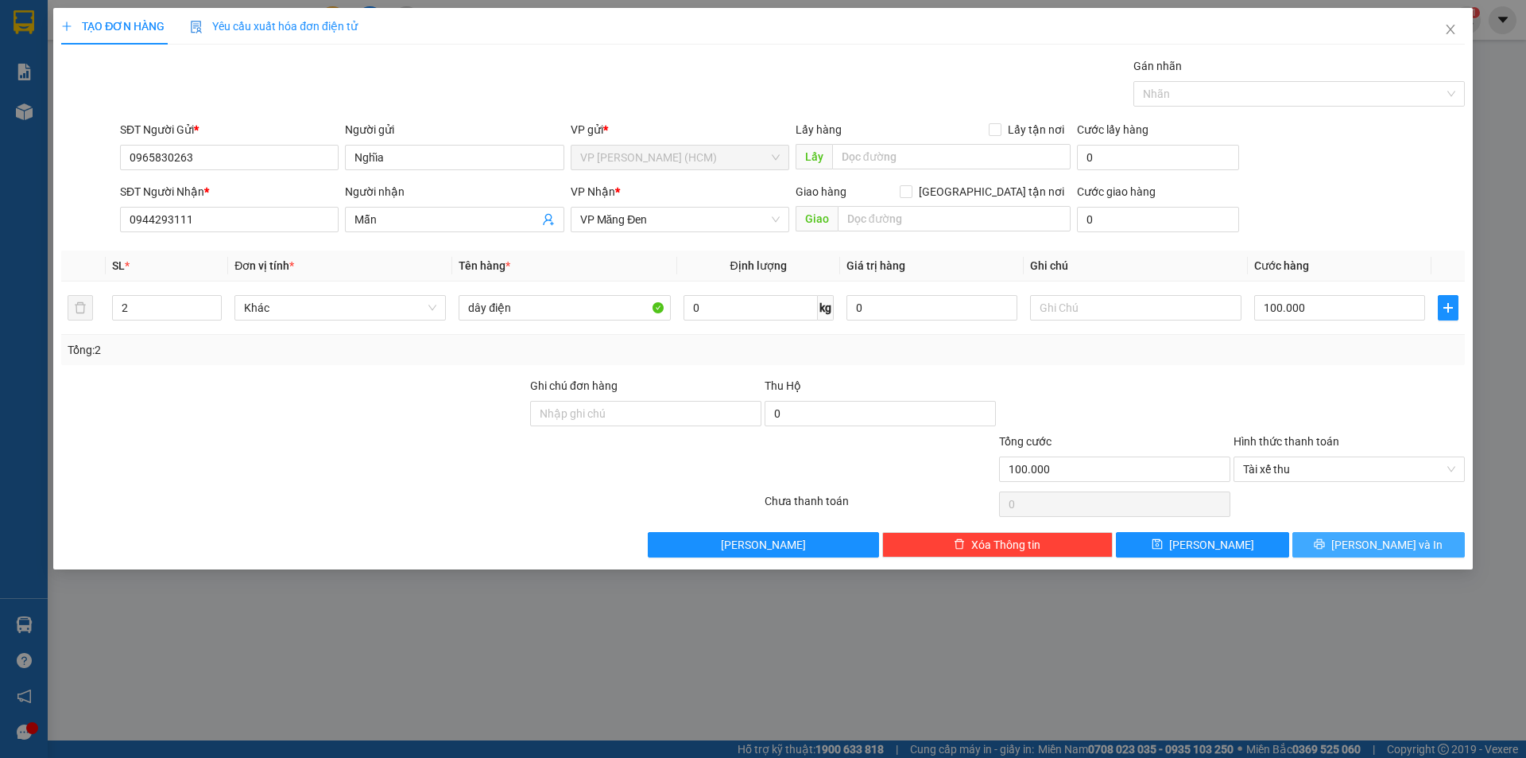
click at [1416, 536] on button "[PERSON_NAME] và In" at bounding box center [1379, 544] width 173 height 25
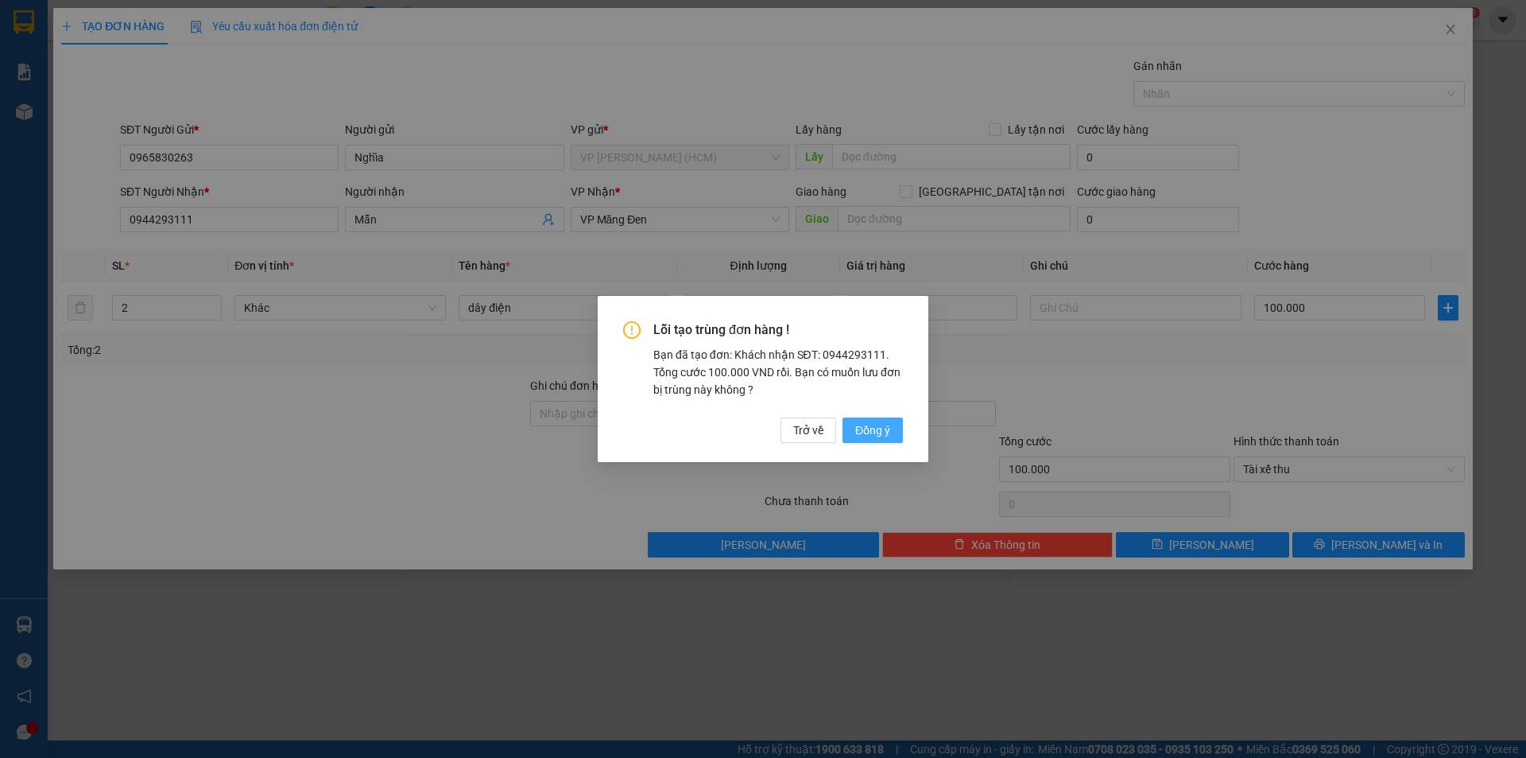
click at [860, 432] on span "Đồng ý" at bounding box center [872, 429] width 35 height 17
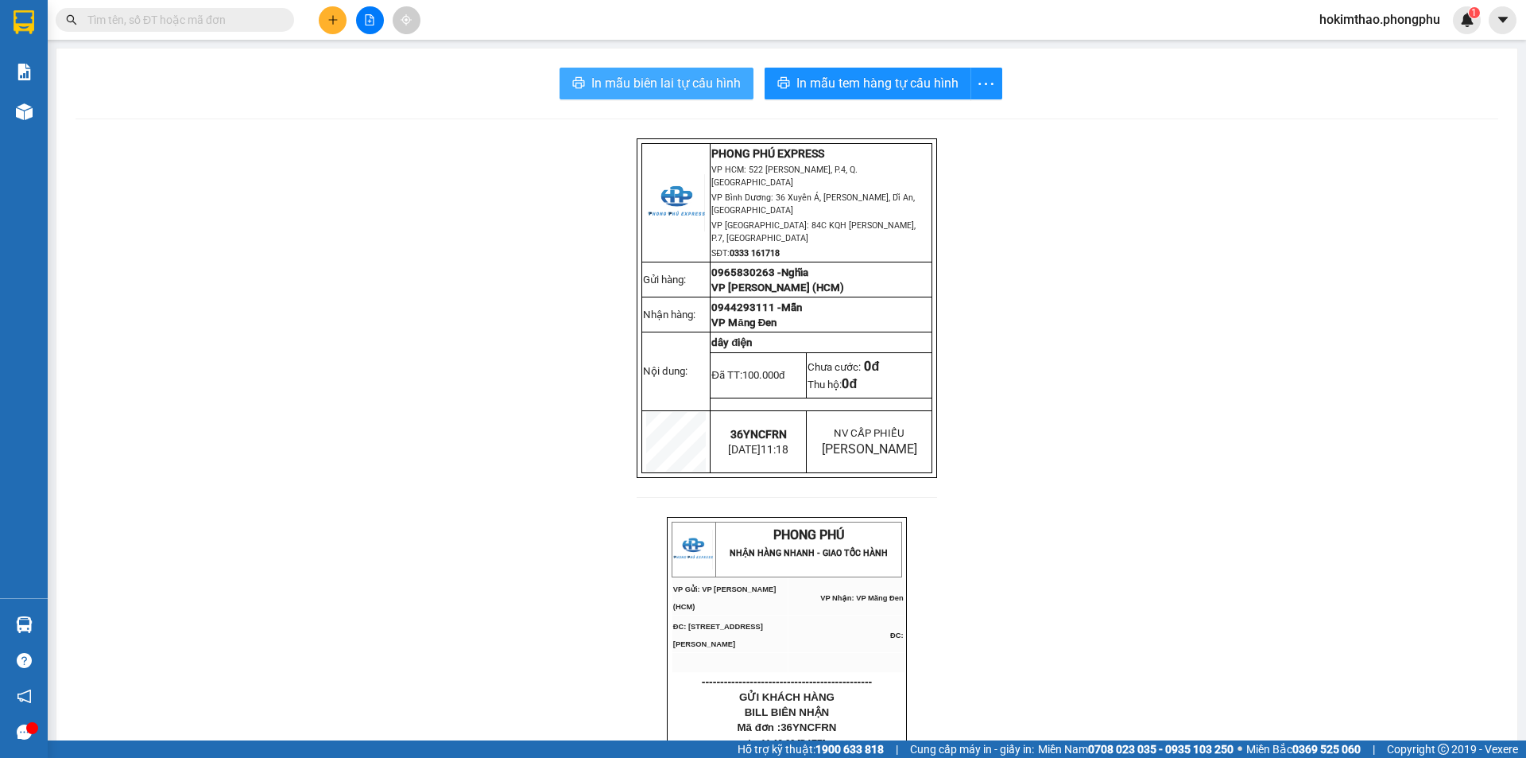
click at [619, 86] on span "In mẫu biên lai tự cấu hình" at bounding box center [666, 83] width 149 height 20
click at [334, 14] on icon "plus" at bounding box center [333, 19] width 11 height 11
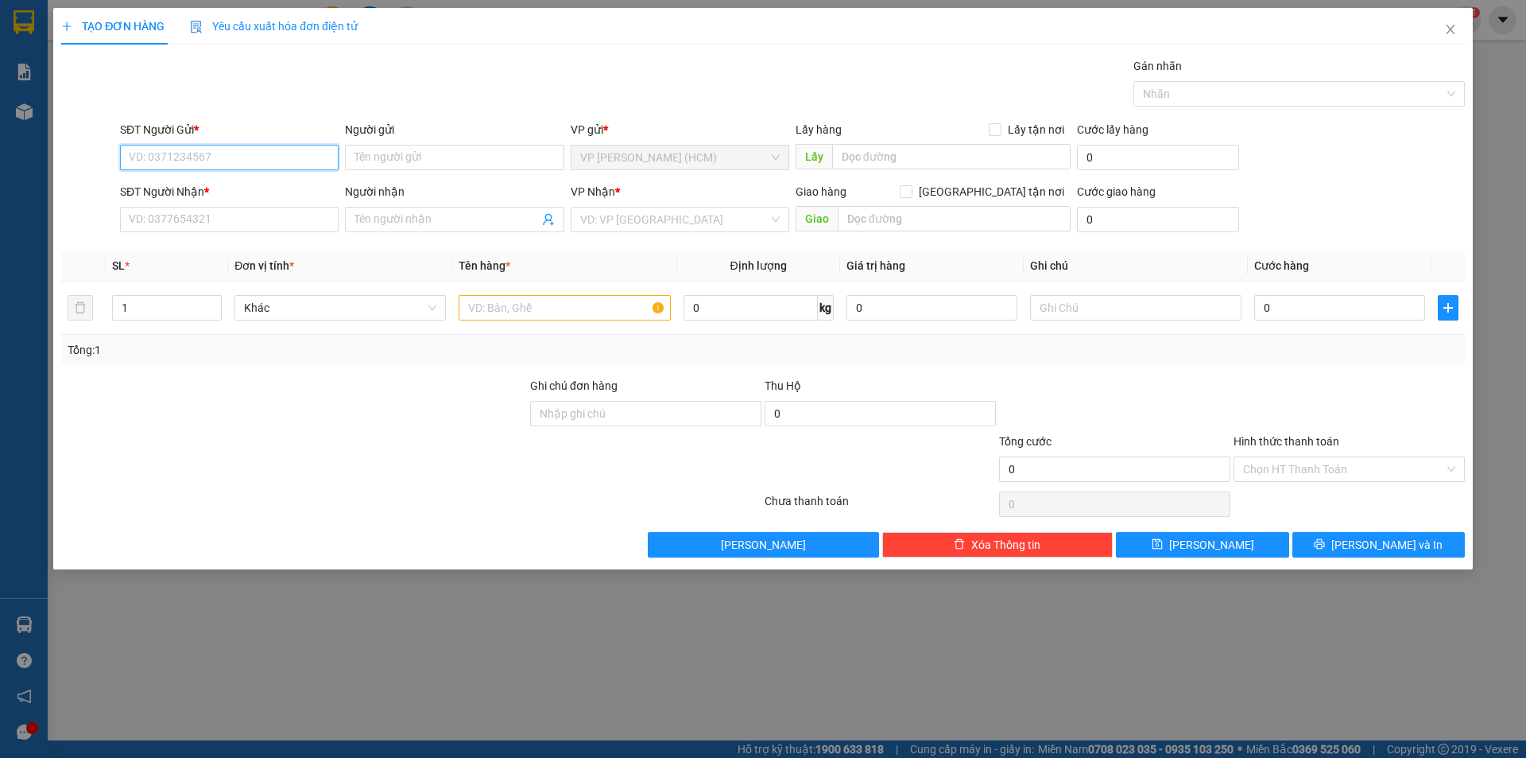
click at [204, 156] on input "SĐT Người Gửi *" at bounding box center [229, 157] width 219 height 25
type input "0965830263"
click at [200, 198] on div "0965830263 - Nghĩa" at bounding box center [229, 188] width 219 height 25
type input "Nghĩa"
type input "0944293111"
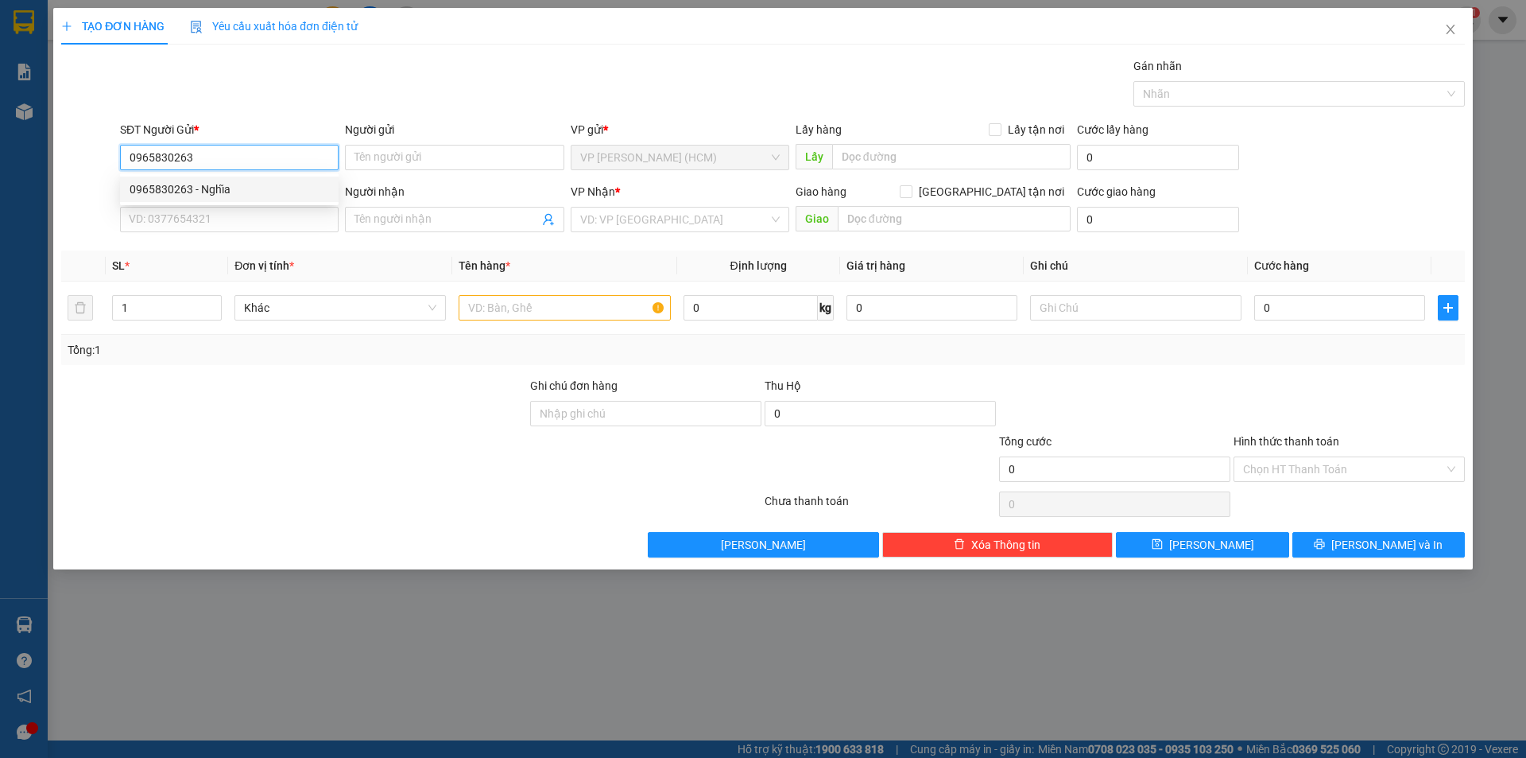
type input "Mẫn"
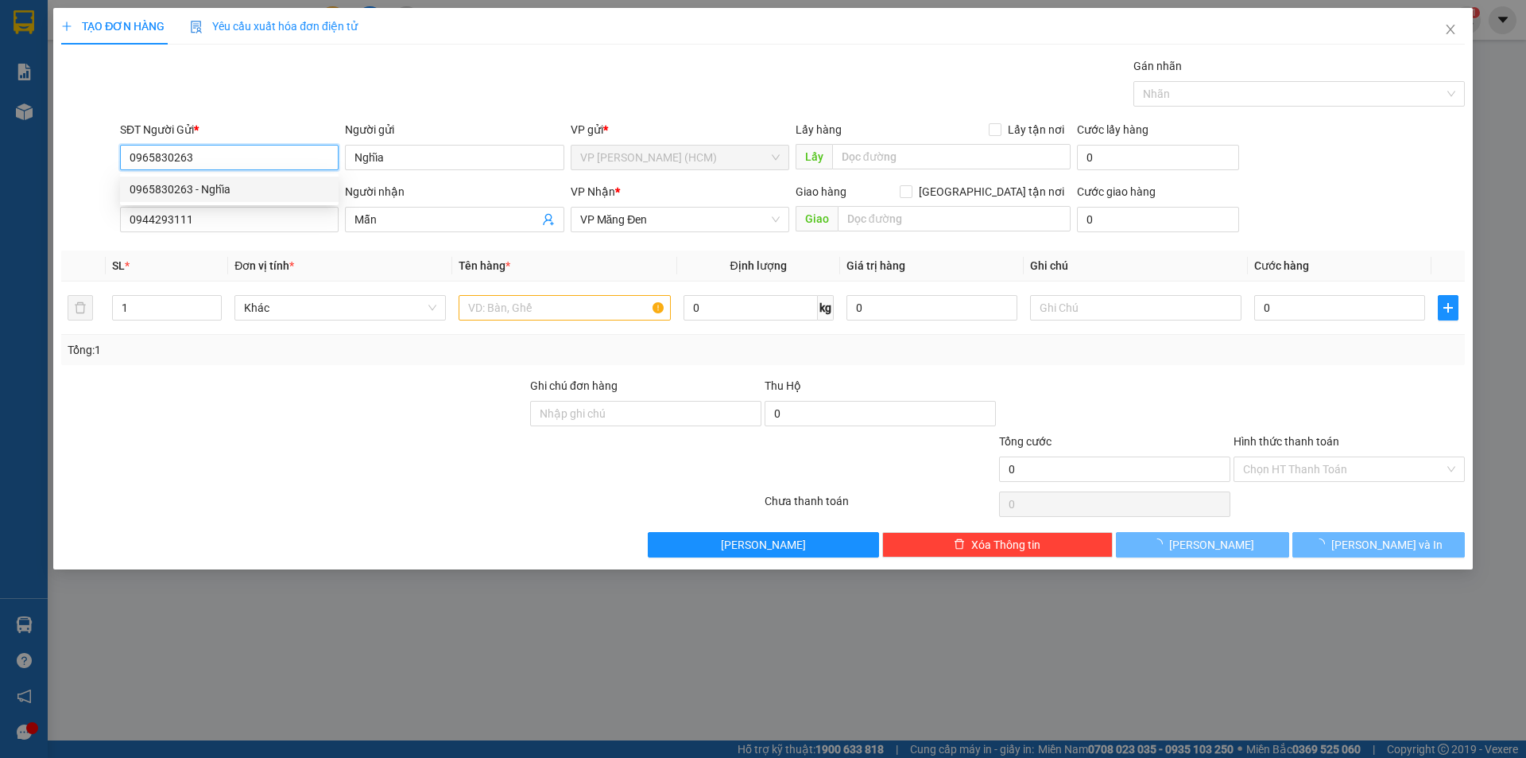
type input "100.000"
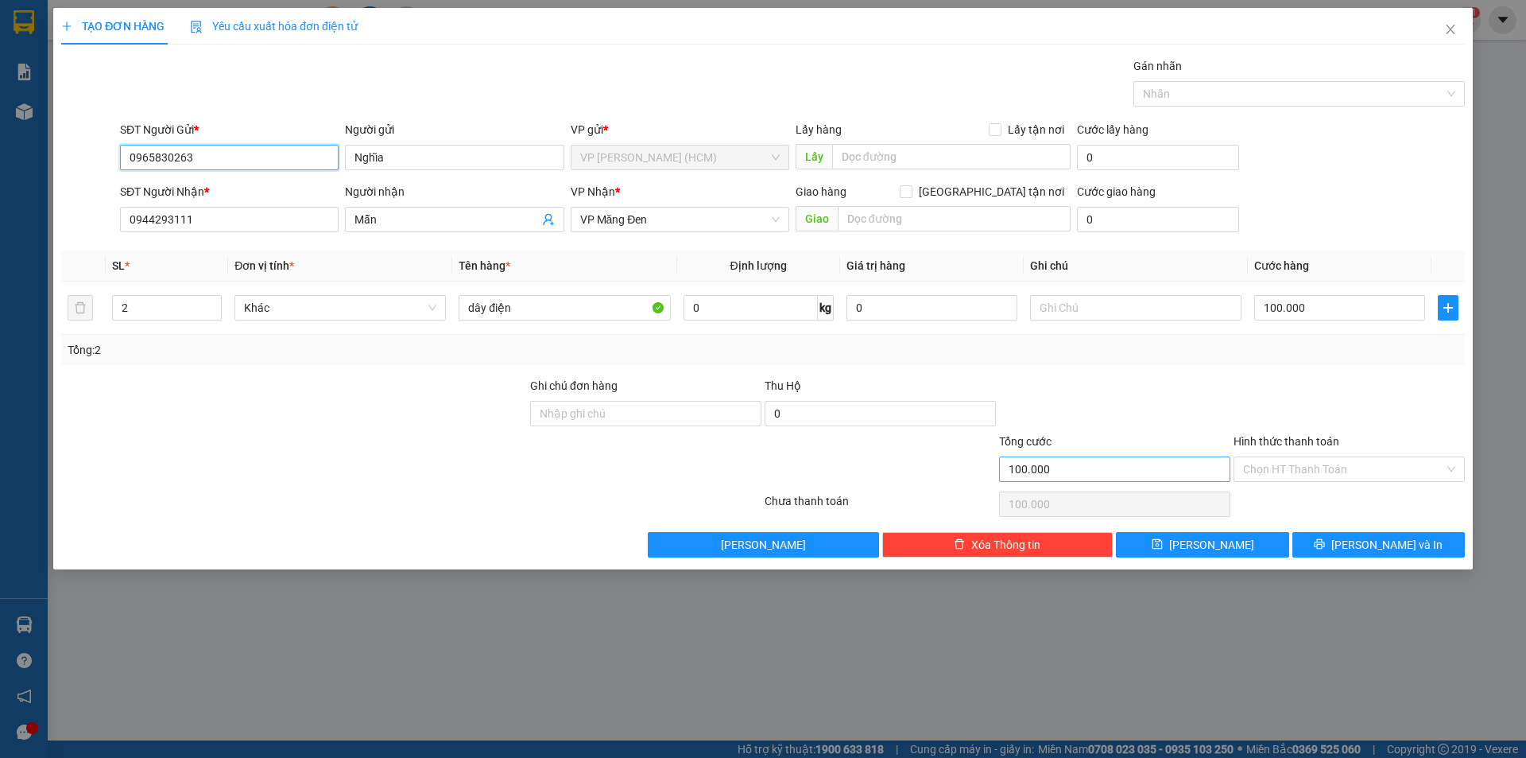
type input "0965830263"
click at [1370, 550] on span "[PERSON_NAME] và In" at bounding box center [1387, 544] width 111 height 17
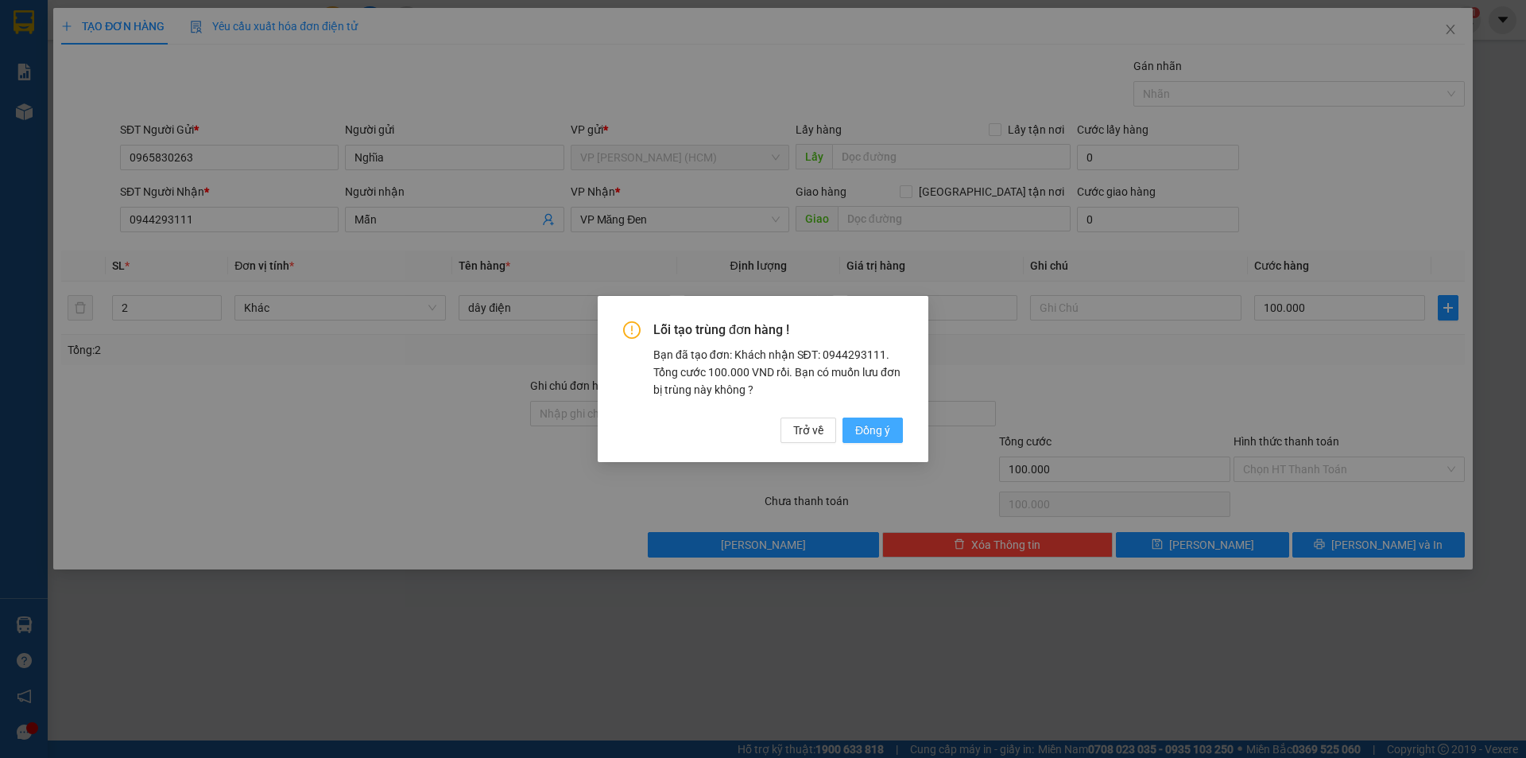
click at [866, 433] on span "Đồng ý" at bounding box center [872, 429] width 35 height 17
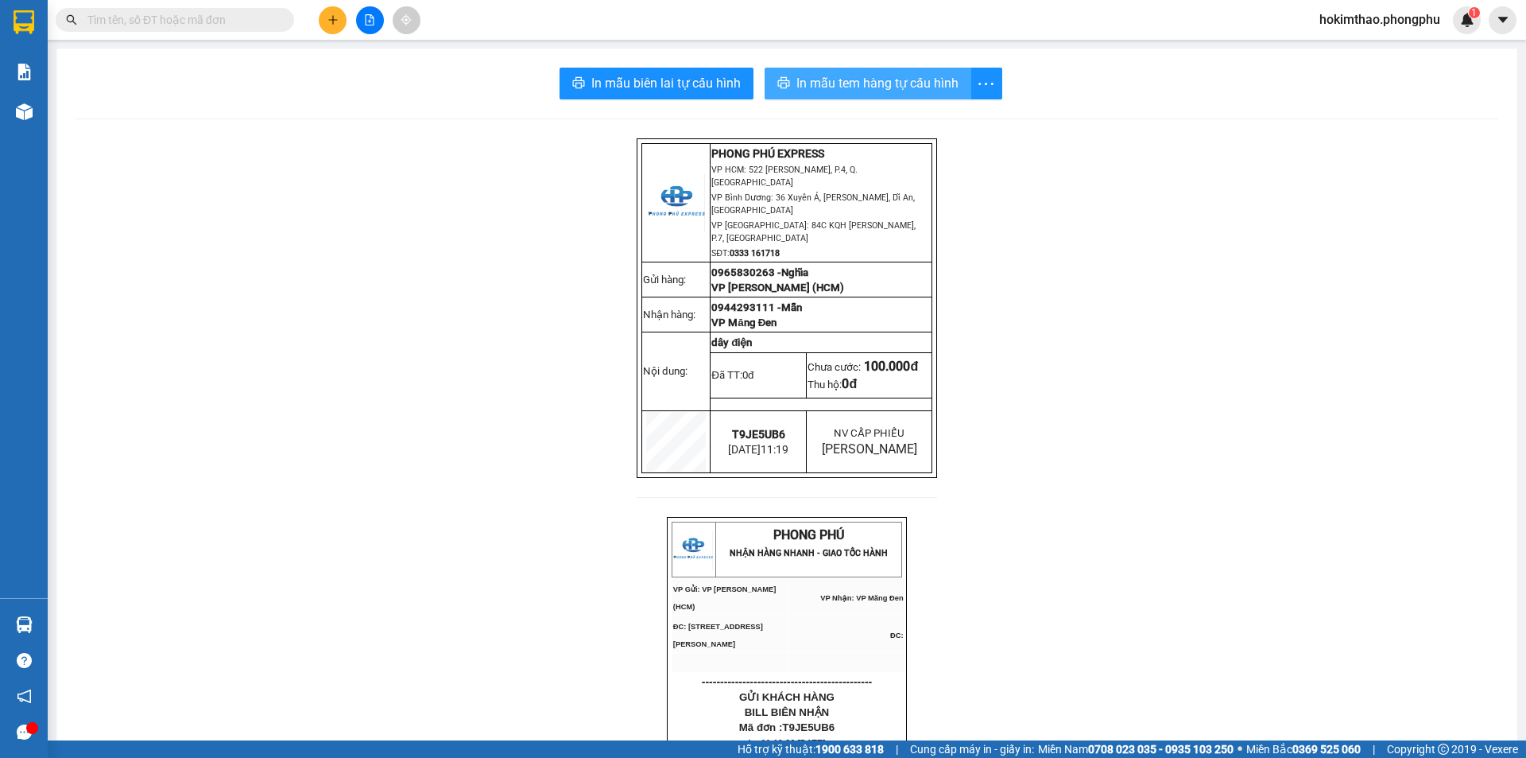
click at [832, 85] on span "In mẫu tem hàng tự cấu hình" at bounding box center [878, 83] width 162 height 20
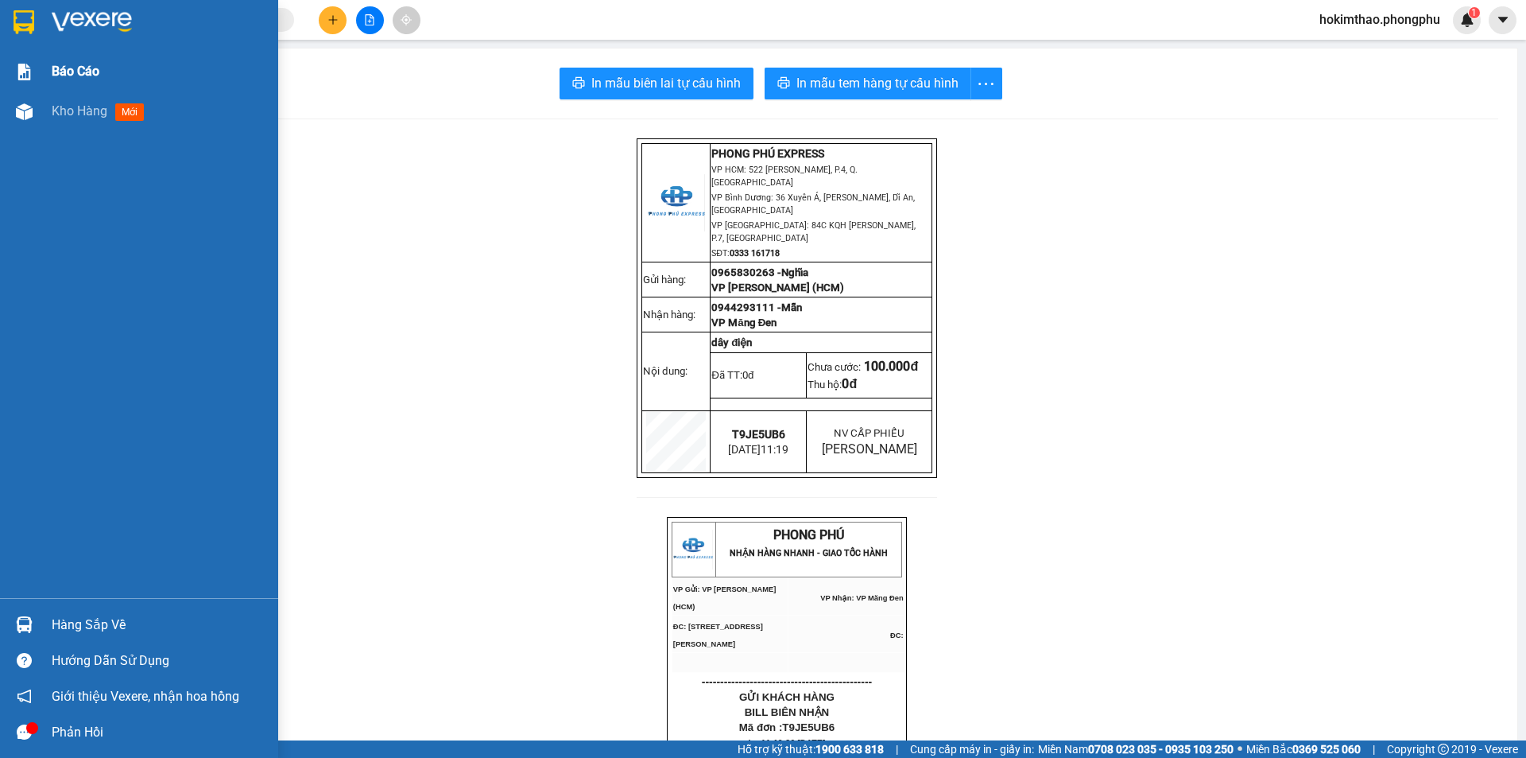
click at [73, 68] on span "Báo cáo" at bounding box center [76, 71] width 48 height 20
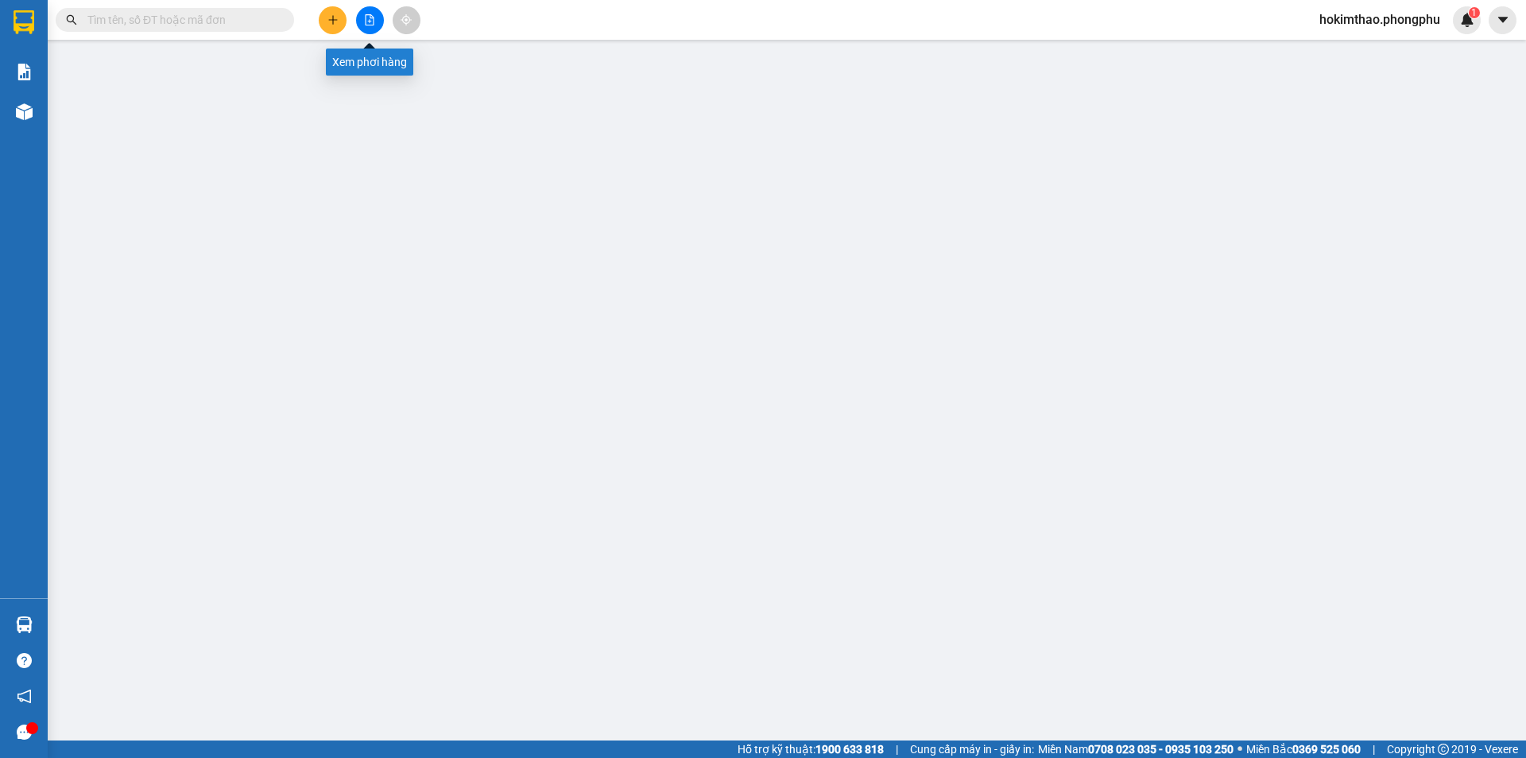
click at [367, 18] on icon "file-add" at bounding box center [369, 19] width 11 height 11
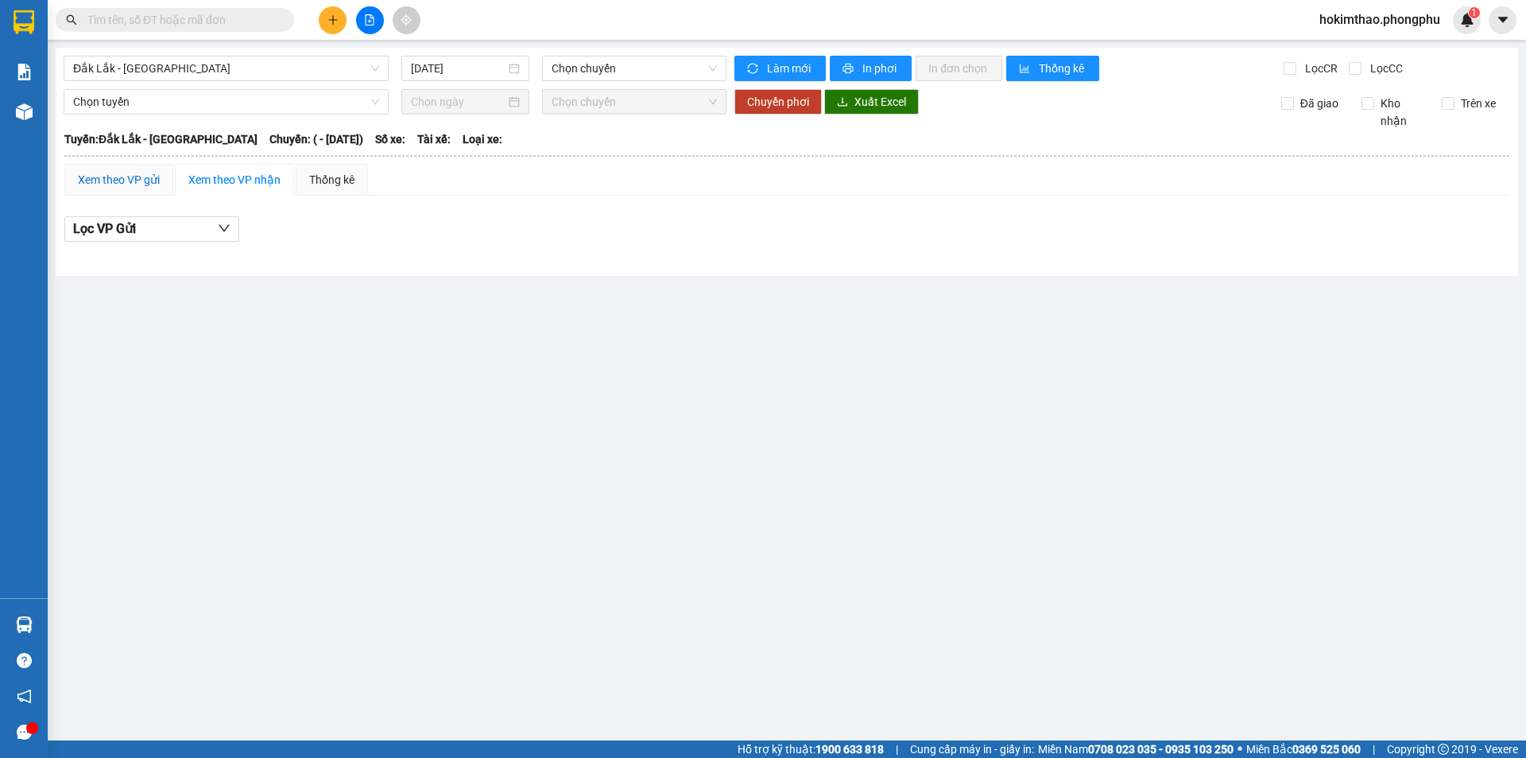
click at [126, 182] on div "Xem theo VP gửi" at bounding box center [119, 179] width 82 height 17
click at [155, 234] on button "Lọc VP nhận" at bounding box center [151, 228] width 175 height 25
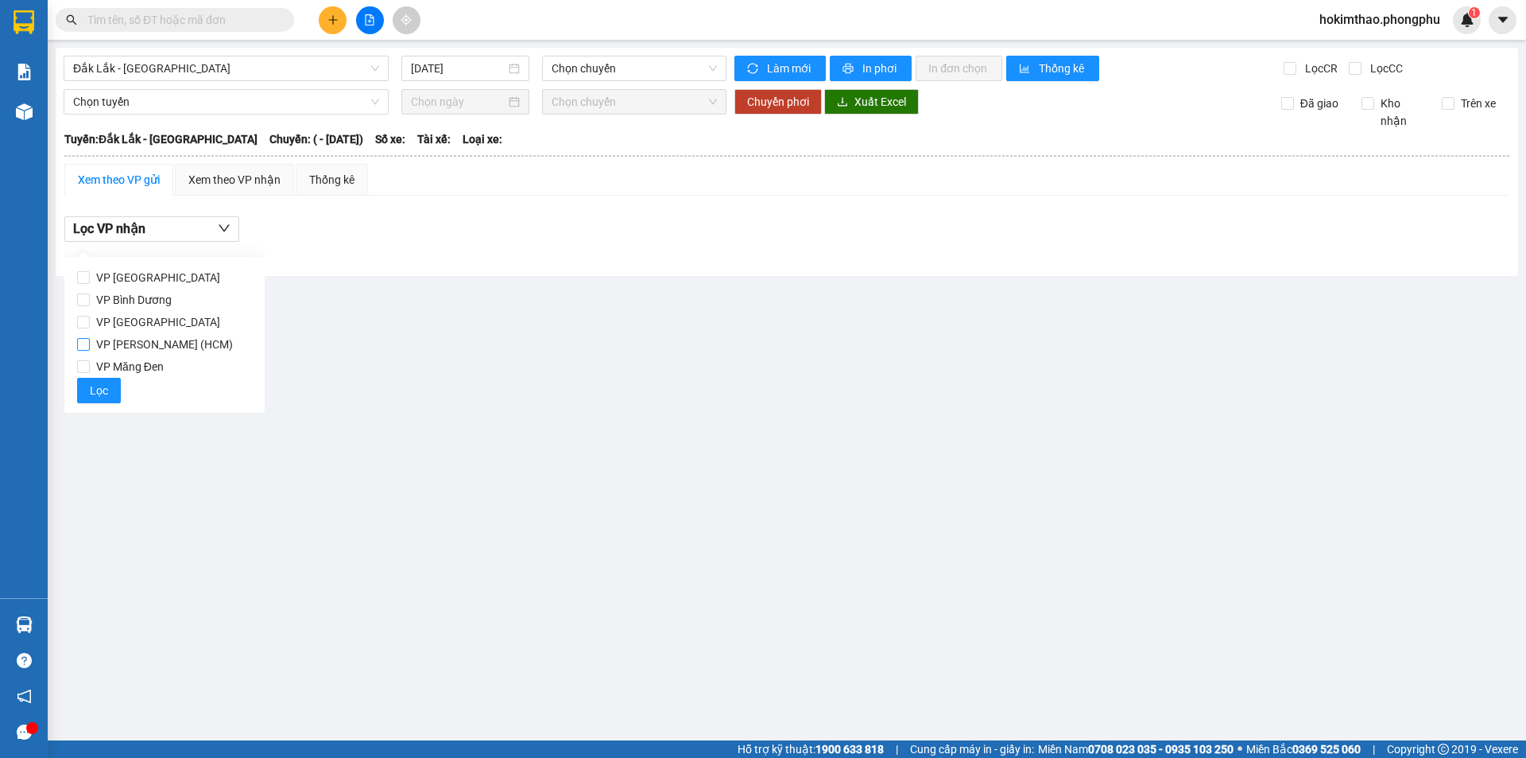
click at [80, 342] on input "VP [PERSON_NAME] (HCM)" at bounding box center [83, 344] width 13 height 13
checkbox input "true"
click at [95, 391] on span "Lọc" at bounding box center [99, 390] width 18 height 17
